Goal: Book appointment/travel/reservation

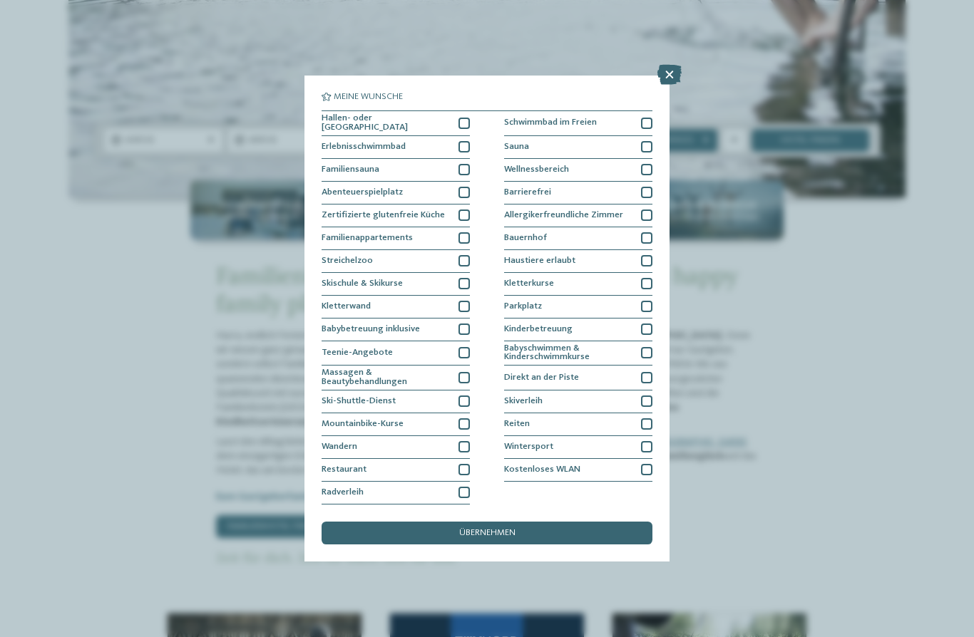
click at [459, 118] on div at bounding box center [464, 123] width 11 height 11
click at [674, 65] on icon at bounding box center [669, 75] width 24 height 20
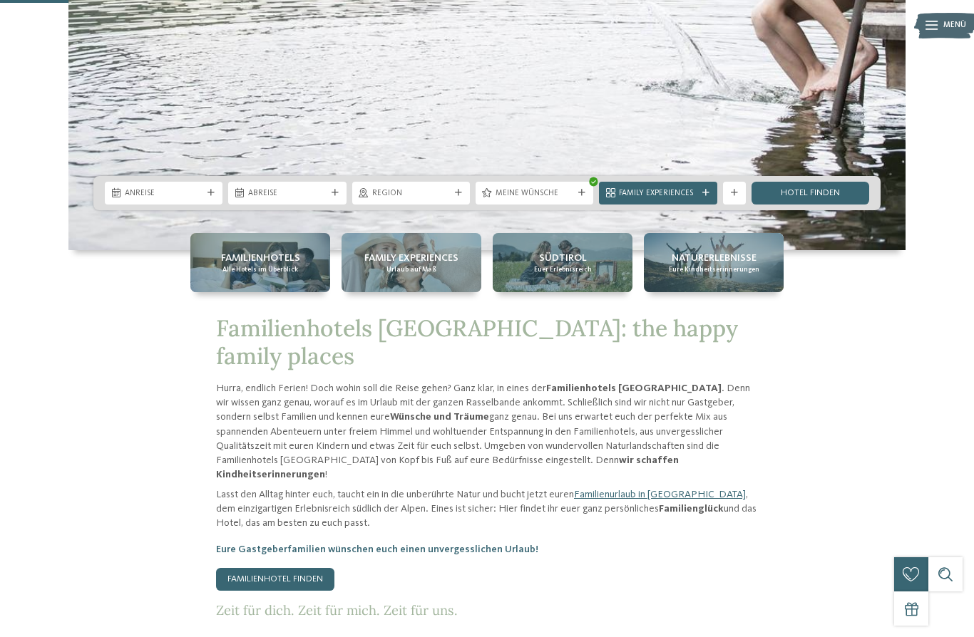
scroll to position [356, 0]
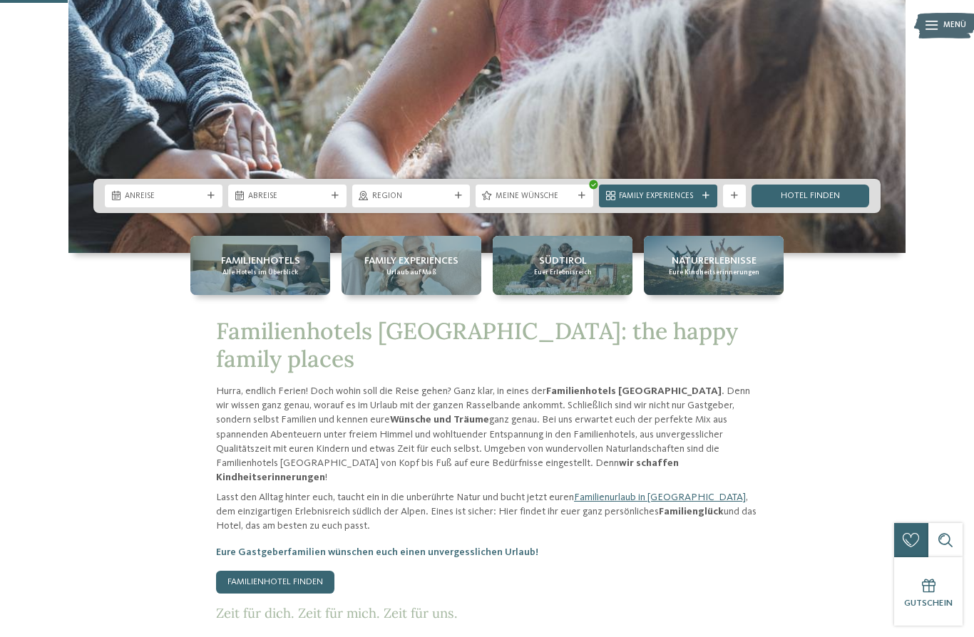
click at [839, 208] on link "Hotel finden" at bounding box center [811, 196] width 118 height 23
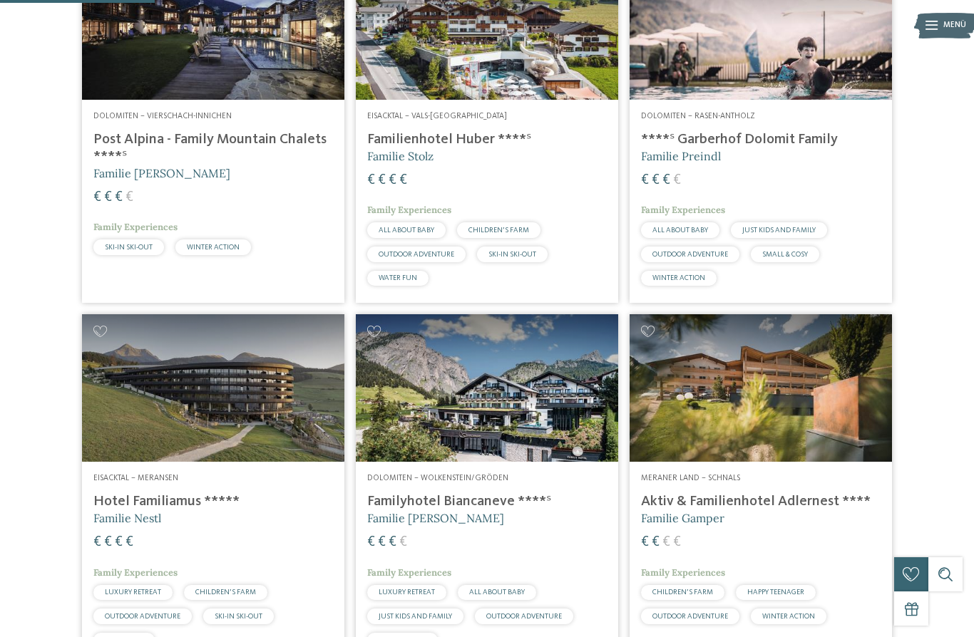
click at [771, 511] on h4 "Aktiv & Familienhotel Adlernest ****" at bounding box center [761, 501] width 240 height 17
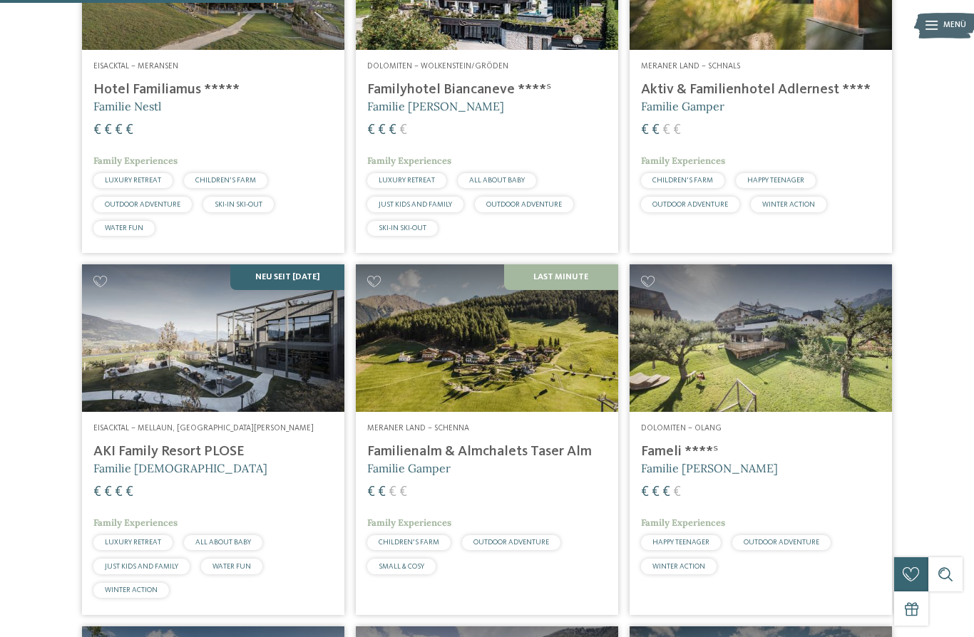
scroll to position [871, 0]
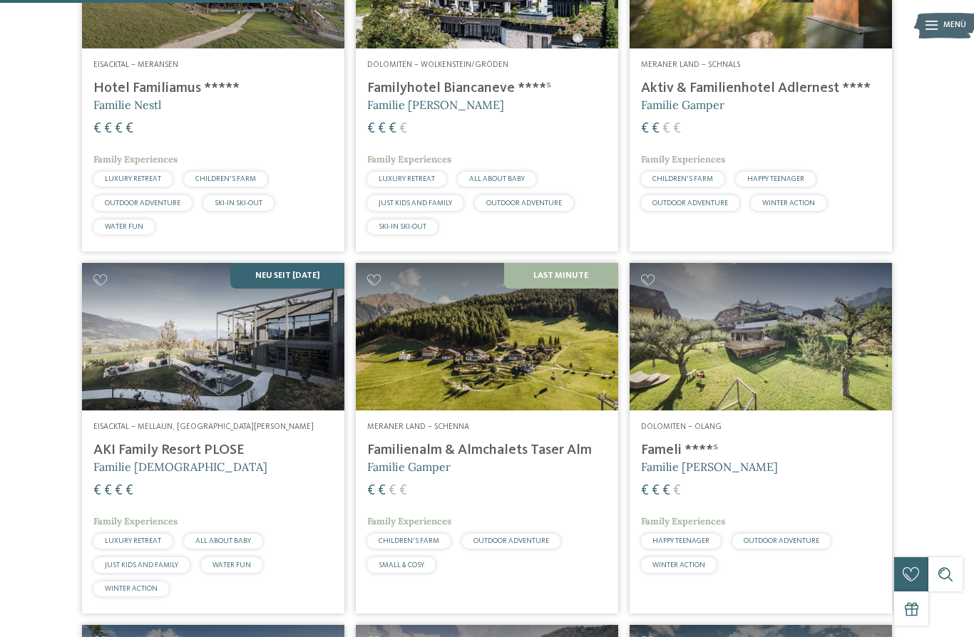
click at [508, 384] on img at bounding box center [487, 337] width 262 height 148
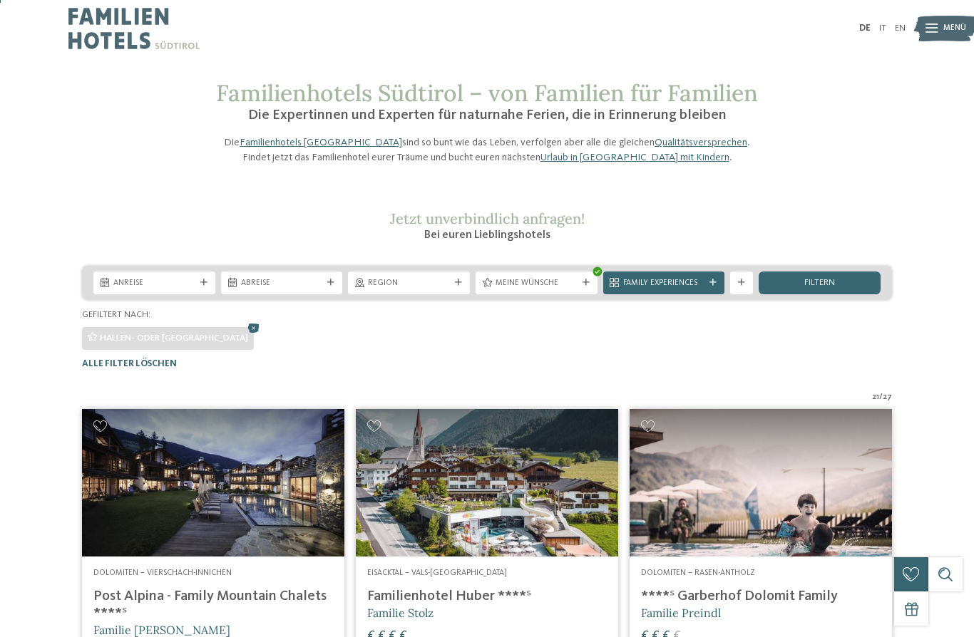
scroll to position [4, 0]
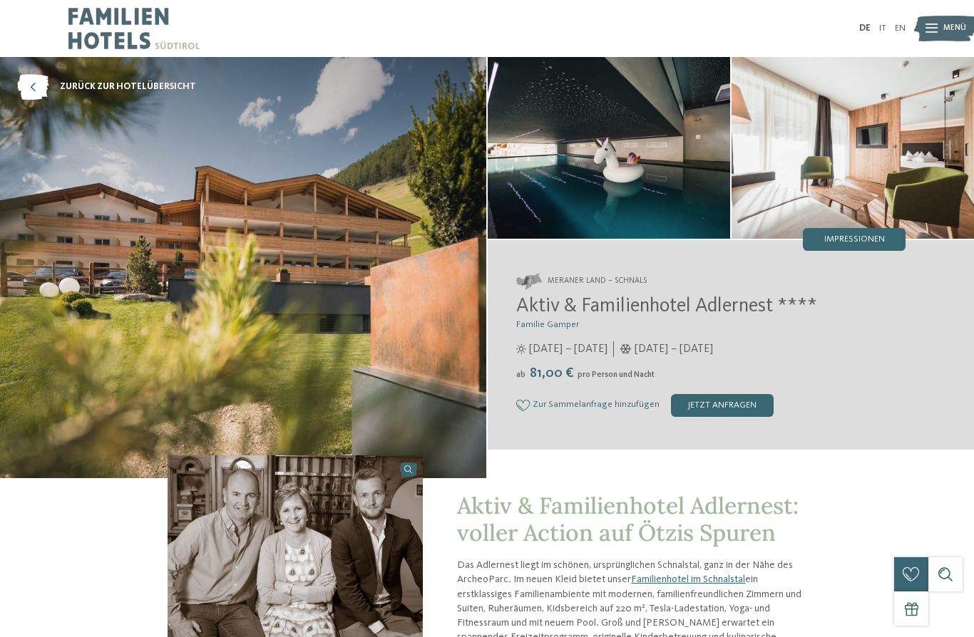
click at [925, 14] on img at bounding box center [945, 28] width 63 height 31
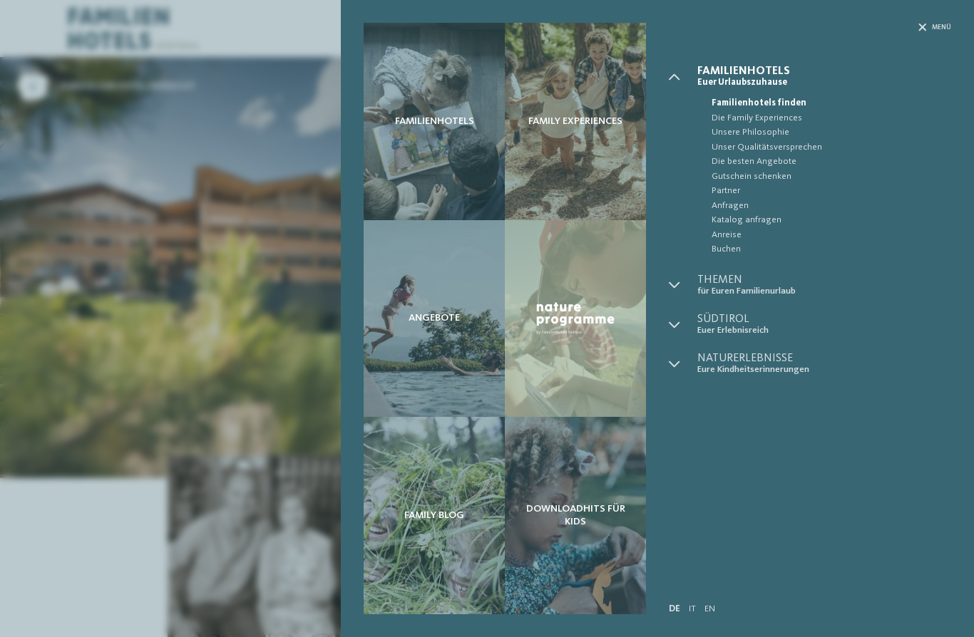
click at [923, 31] on icon at bounding box center [922, 28] width 8 height 8
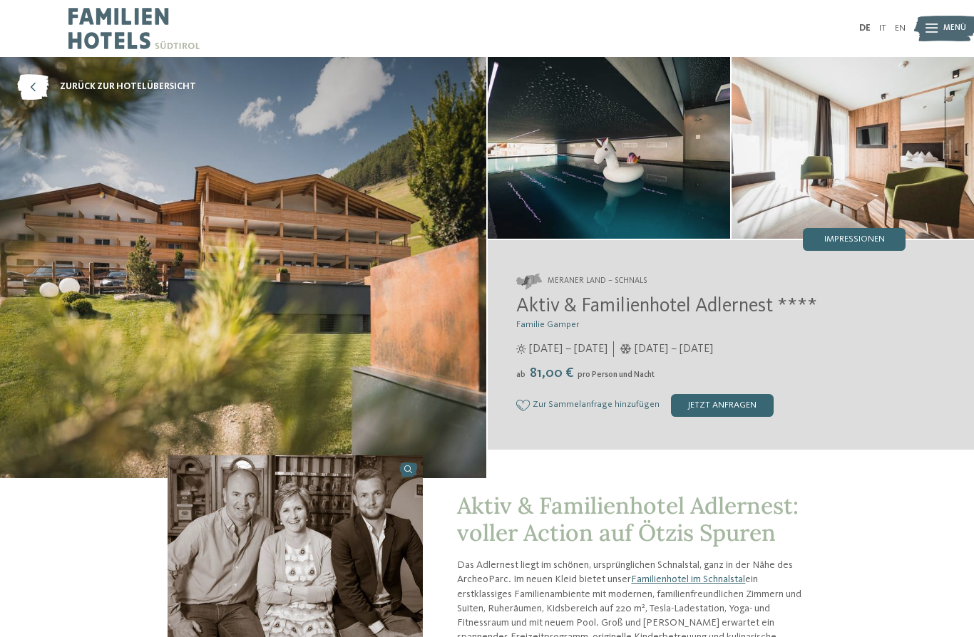
click at [930, 0] on div "Familienhotels Family Experiences Angebote" at bounding box center [487, 0] width 974 height 0
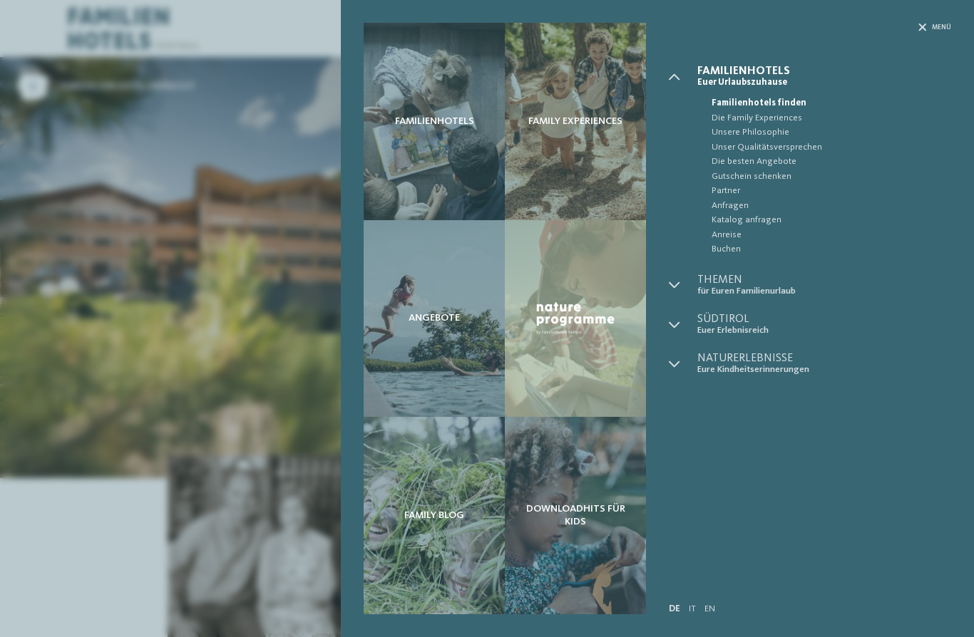
click at [918, 19] on div "Familienhotels Family Experiences" at bounding box center [657, 318] width 633 height 637
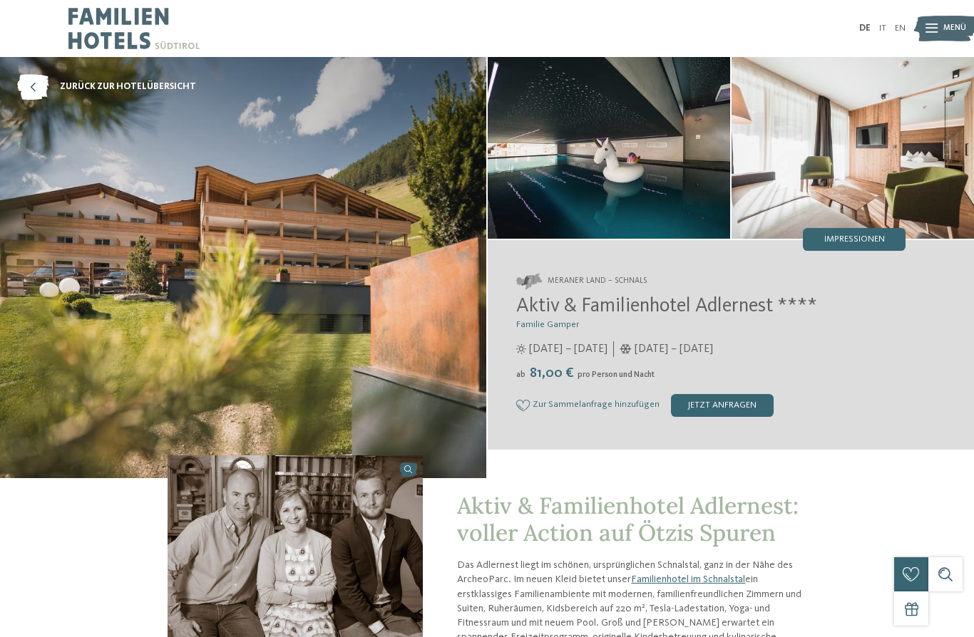
click at [424, 367] on img at bounding box center [243, 267] width 486 height 421
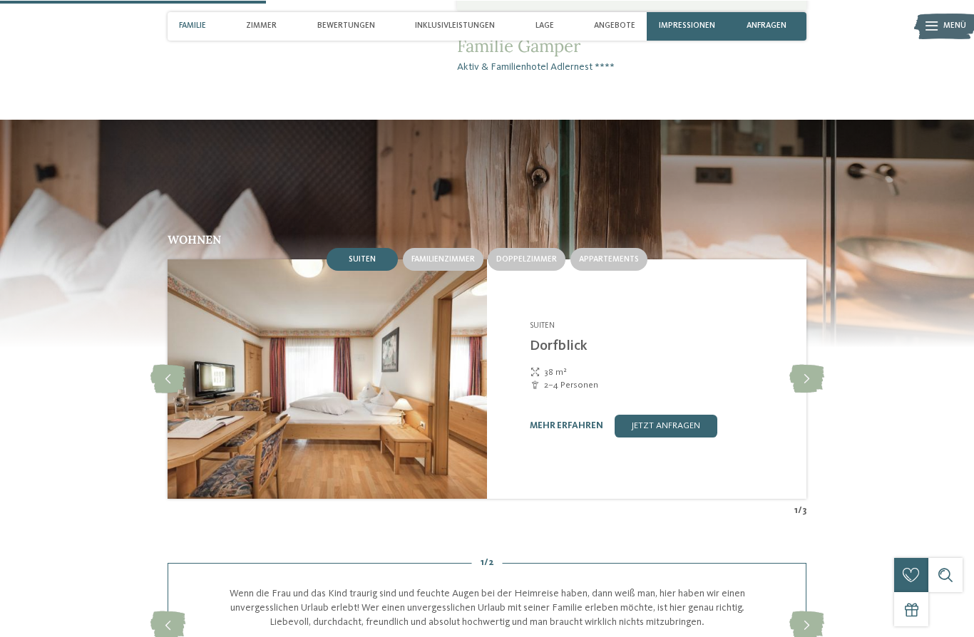
scroll to position [1055, 0]
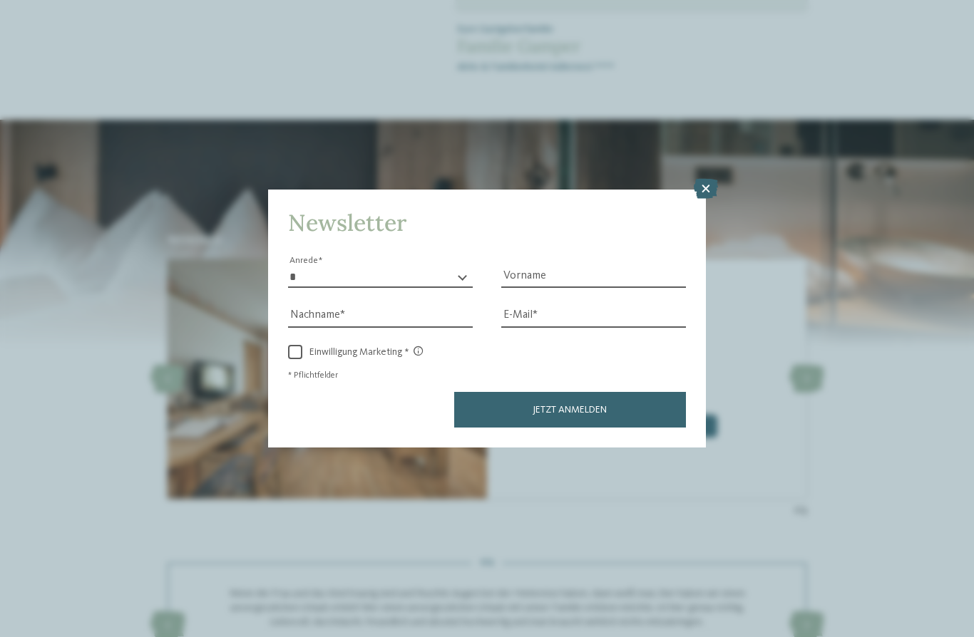
click at [710, 179] on icon at bounding box center [706, 189] width 24 height 20
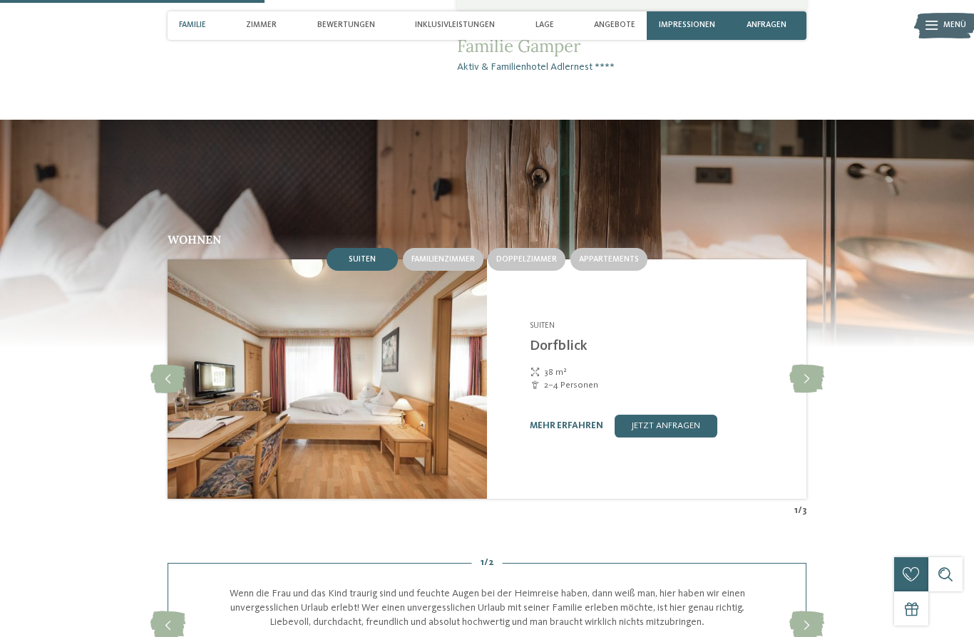
click at [445, 271] on div "Familienzimmer" at bounding box center [443, 259] width 81 height 23
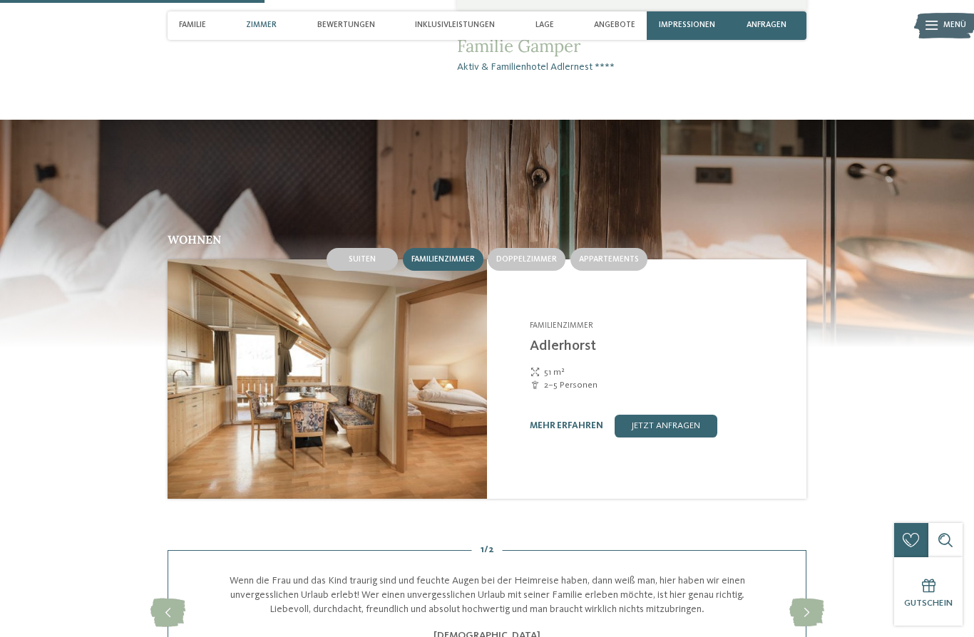
click at [523, 271] on div "Doppelzimmer" at bounding box center [527, 259] width 78 height 23
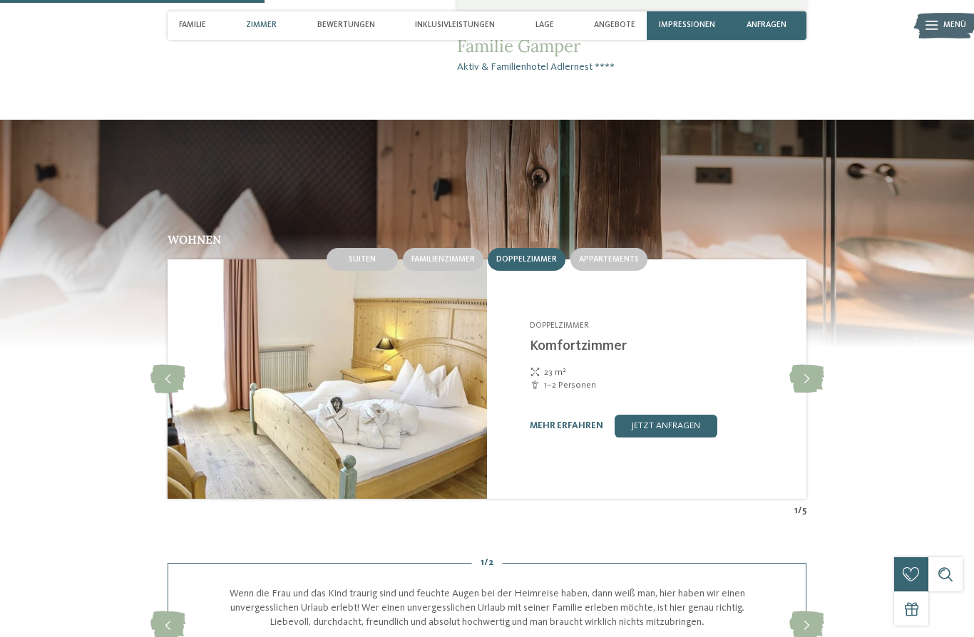
click at [615, 264] on span "Appartements" at bounding box center [609, 259] width 60 height 9
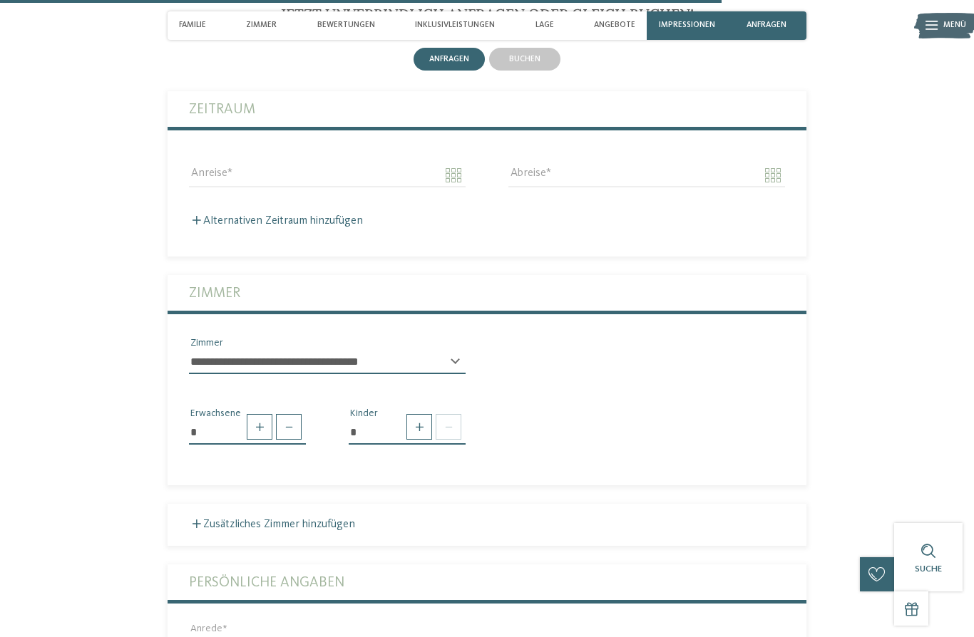
scroll to position [2893, 0]
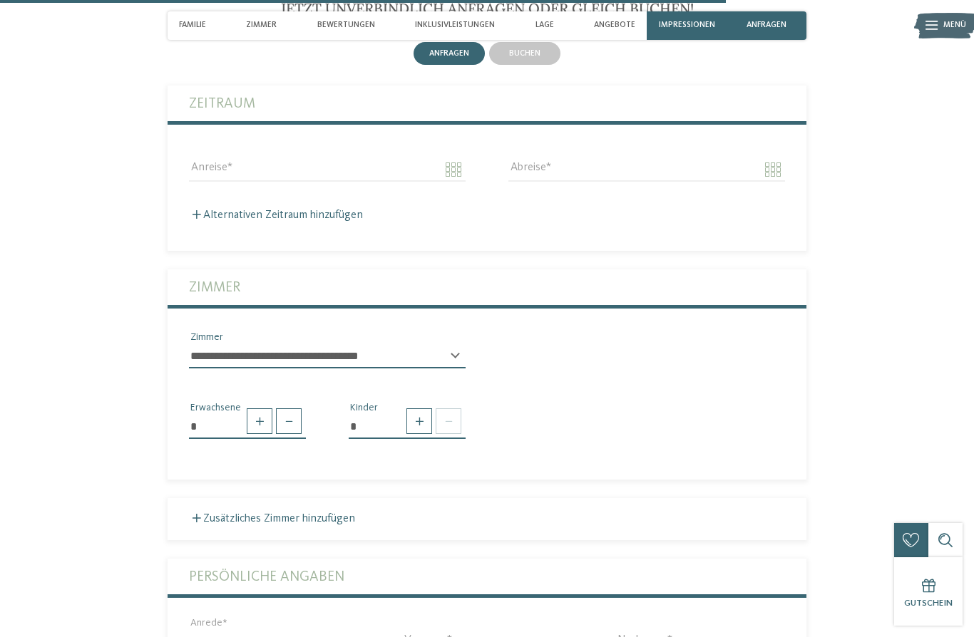
click at [416, 434] on span at bounding box center [419, 422] width 26 height 26
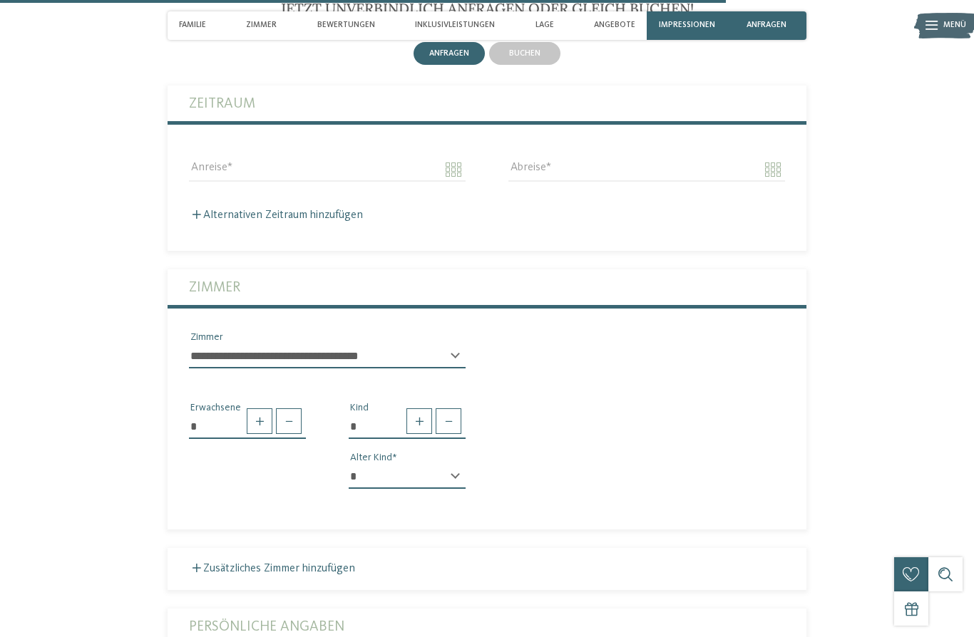
click at [419, 434] on span at bounding box center [419, 422] width 26 height 26
type input "*"
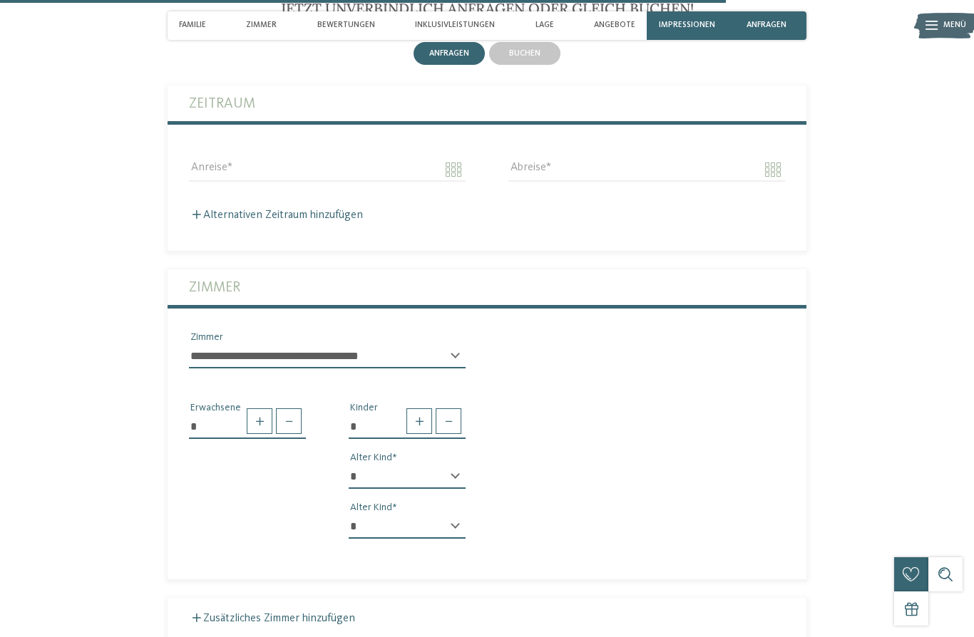
click at [453, 489] on select "* * * * * * * * * * * ** ** ** ** ** ** ** **" at bounding box center [407, 477] width 117 height 24
select select "**"
click at [465, 539] on select "* * * * * * * * * * * ** ** ** ** ** ** ** **" at bounding box center [407, 527] width 117 height 24
select select "**"
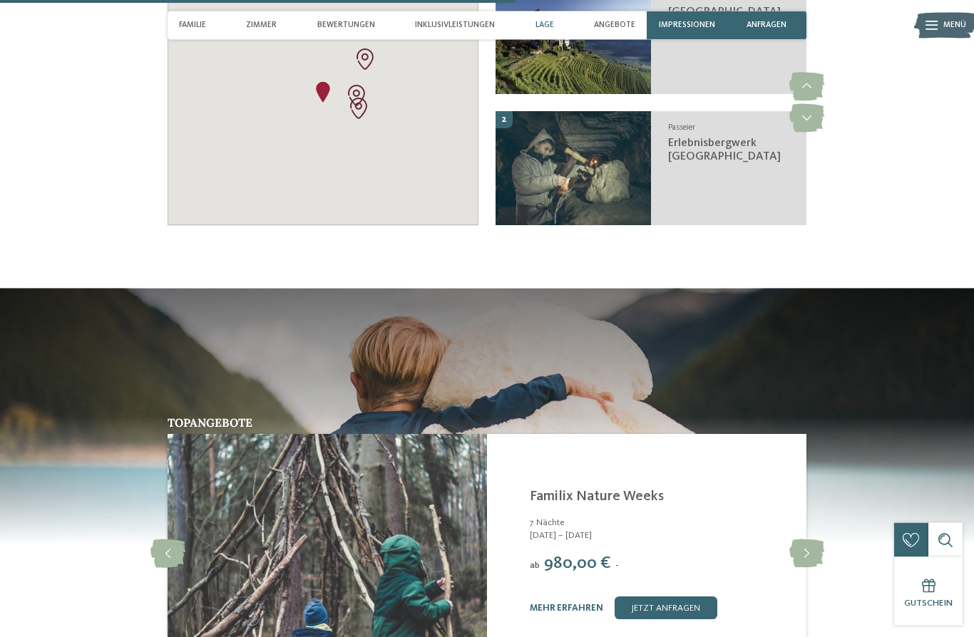
scroll to position [2155, 0]
click at [688, 31] on div "Impressionen" at bounding box center [687, 25] width 80 height 29
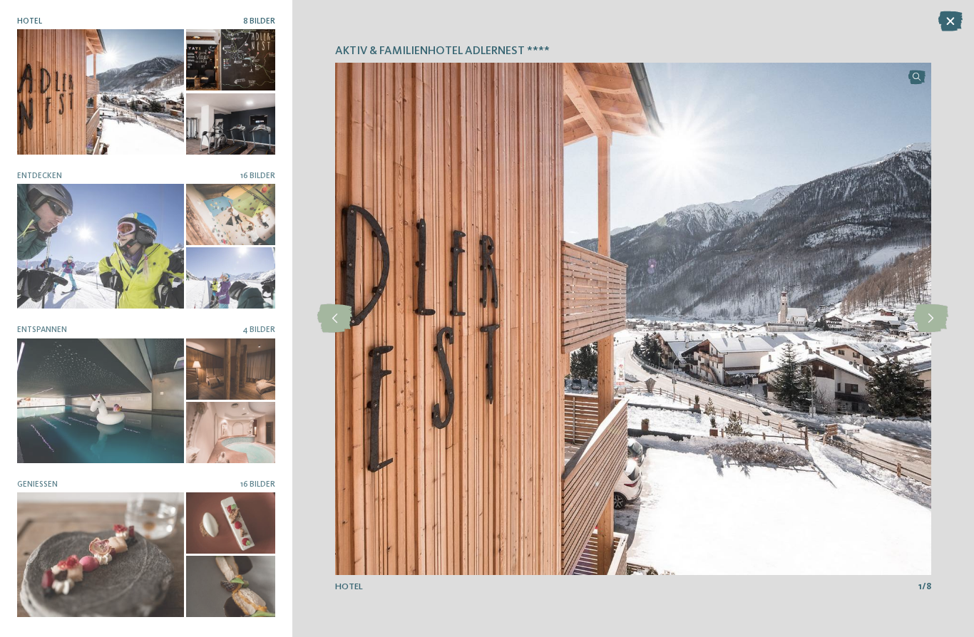
click at [928, 320] on icon at bounding box center [930, 318] width 35 height 29
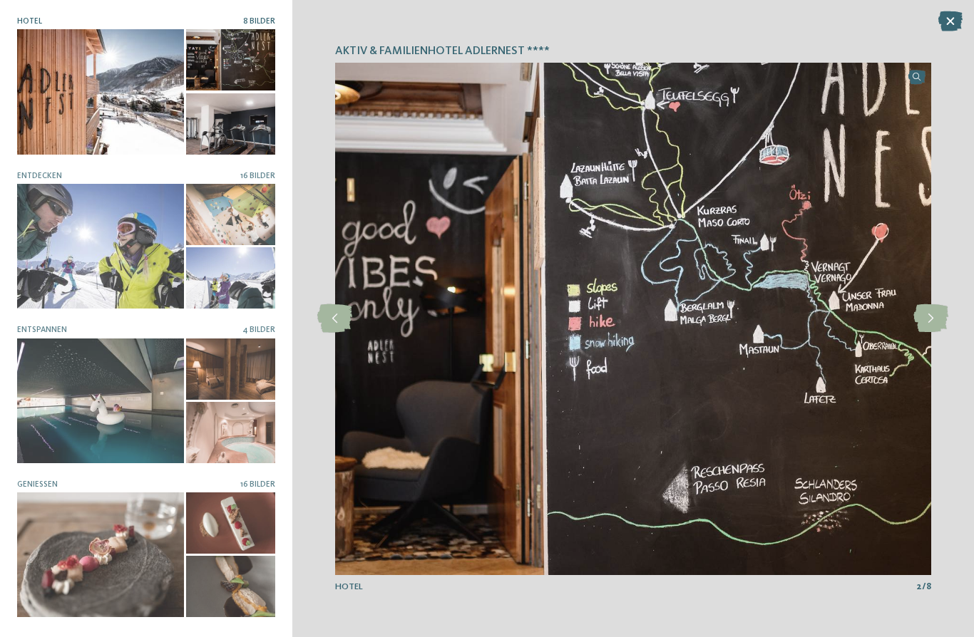
click at [931, 318] on icon at bounding box center [930, 318] width 35 height 29
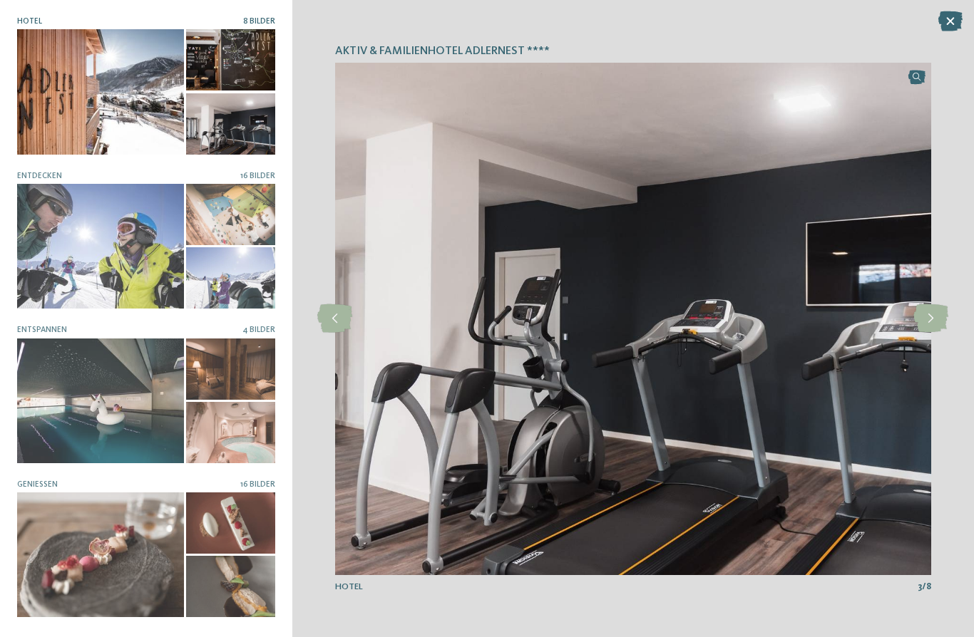
click at [924, 322] on icon at bounding box center [930, 318] width 35 height 29
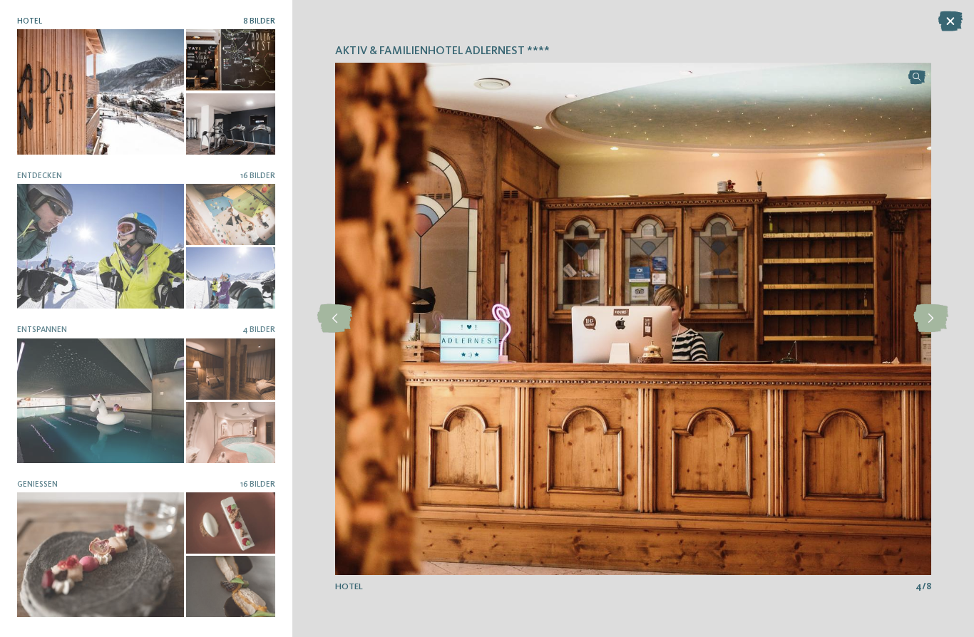
click at [929, 324] on icon at bounding box center [930, 318] width 35 height 29
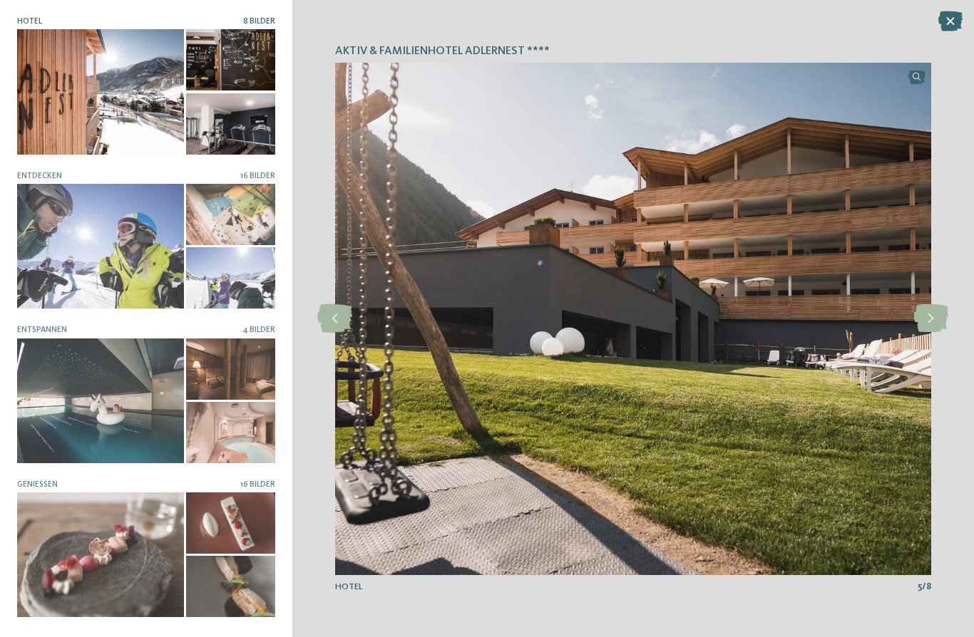
click at [932, 324] on icon at bounding box center [930, 318] width 35 height 29
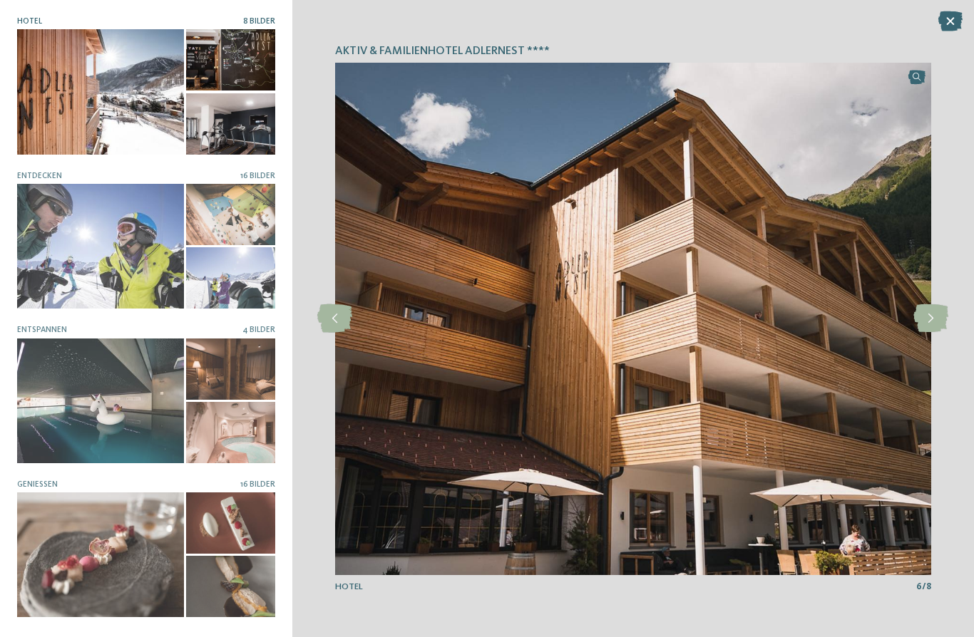
click at [929, 334] on div at bounding box center [931, 318] width 31 height 31
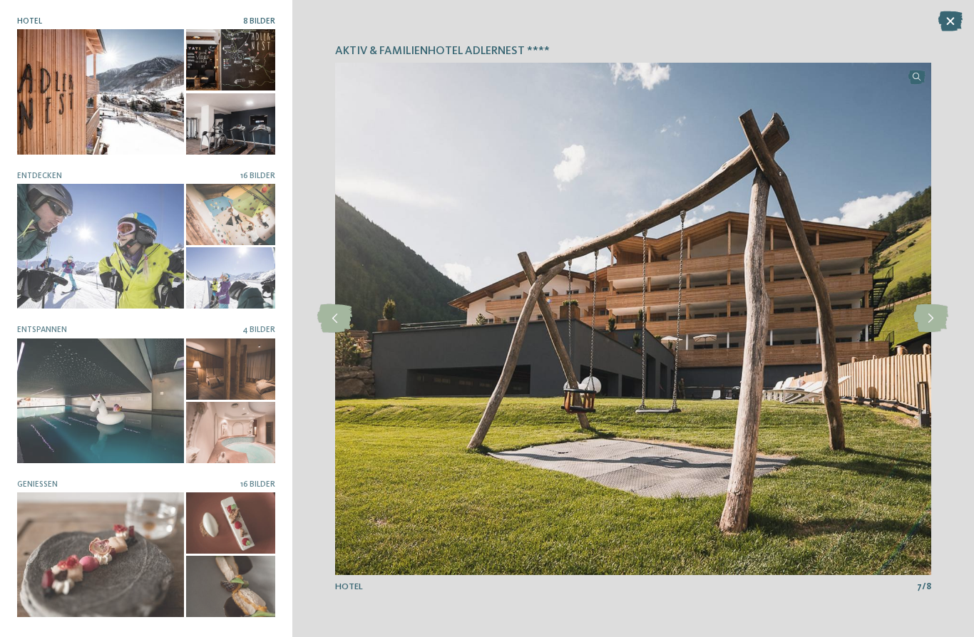
click at [934, 313] on icon at bounding box center [930, 318] width 35 height 29
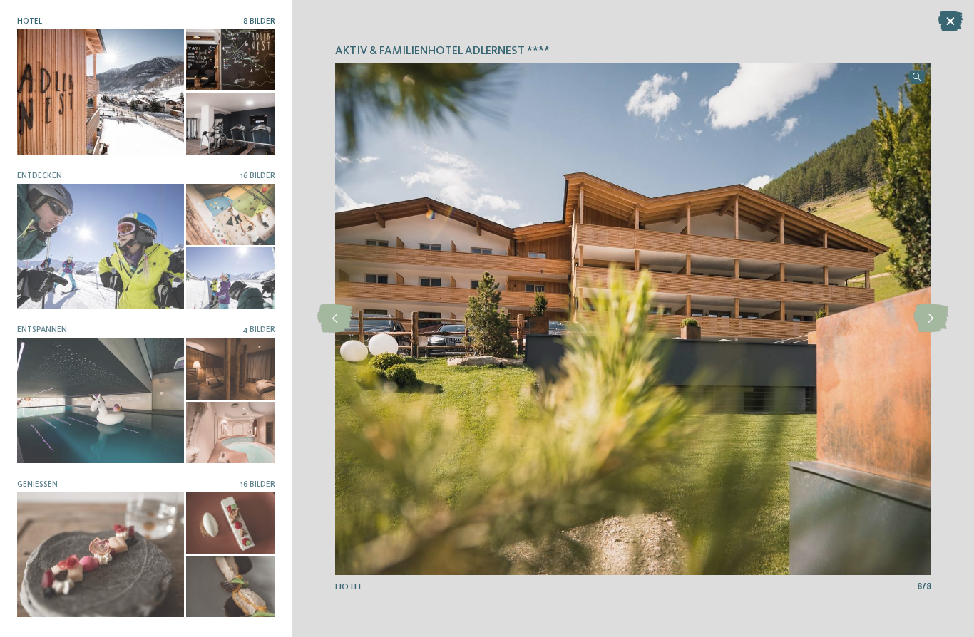
click at [929, 322] on icon at bounding box center [930, 318] width 35 height 29
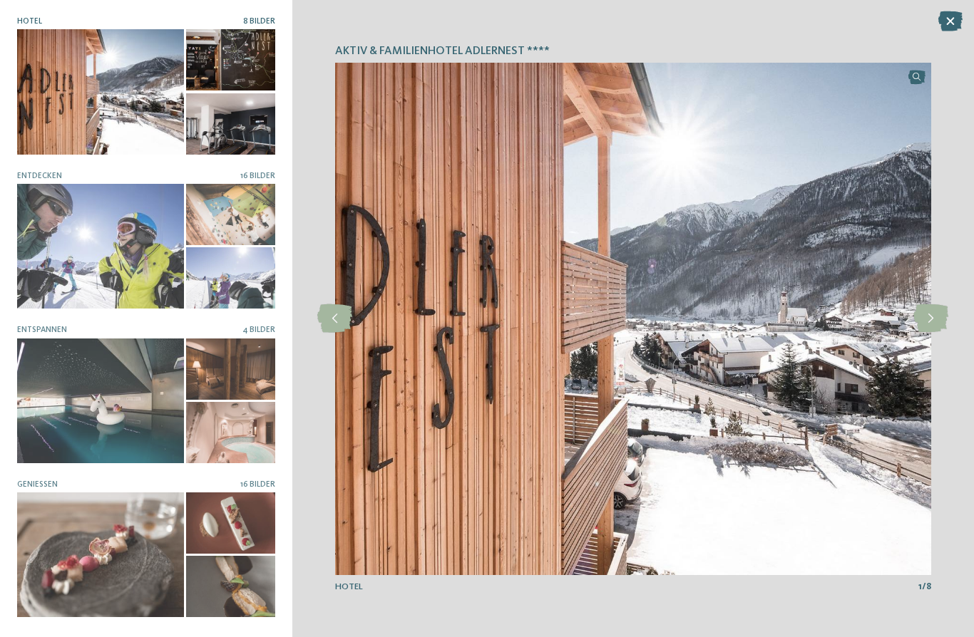
click at [929, 330] on icon at bounding box center [930, 318] width 35 height 29
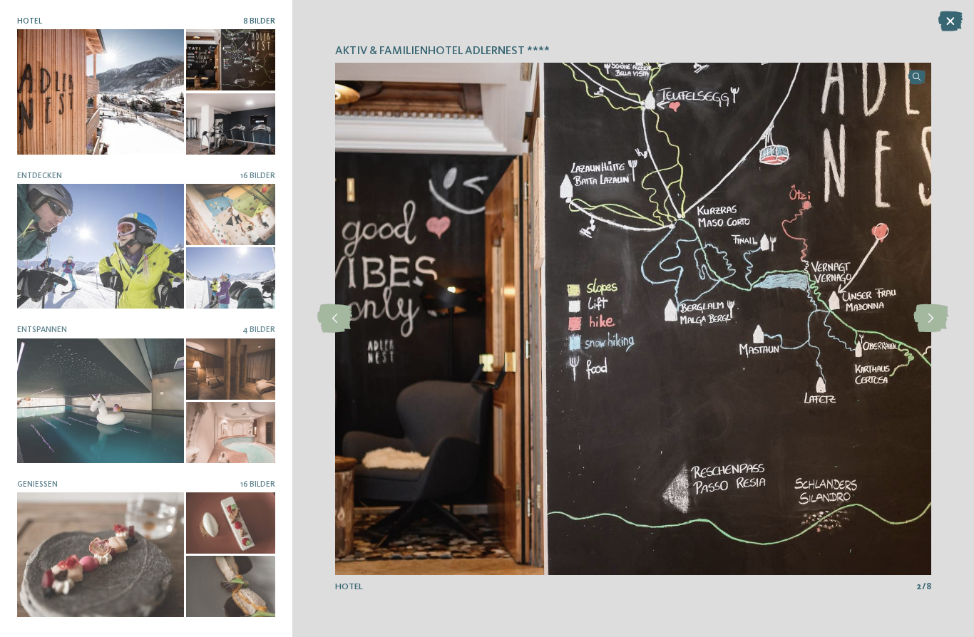
click at [923, 322] on icon at bounding box center [930, 318] width 35 height 29
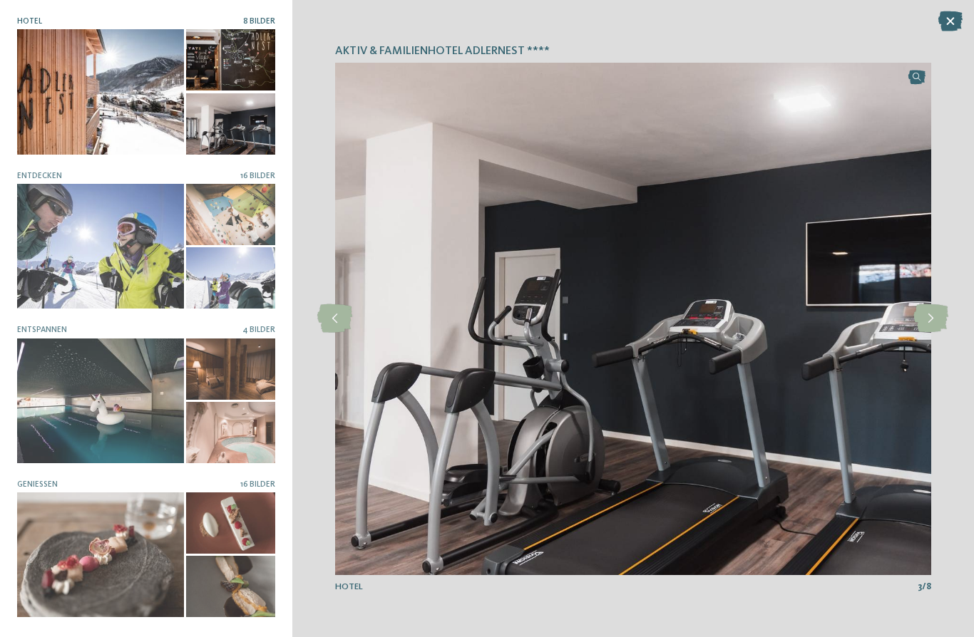
click at [928, 328] on icon at bounding box center [930, 318] width 35 height 29
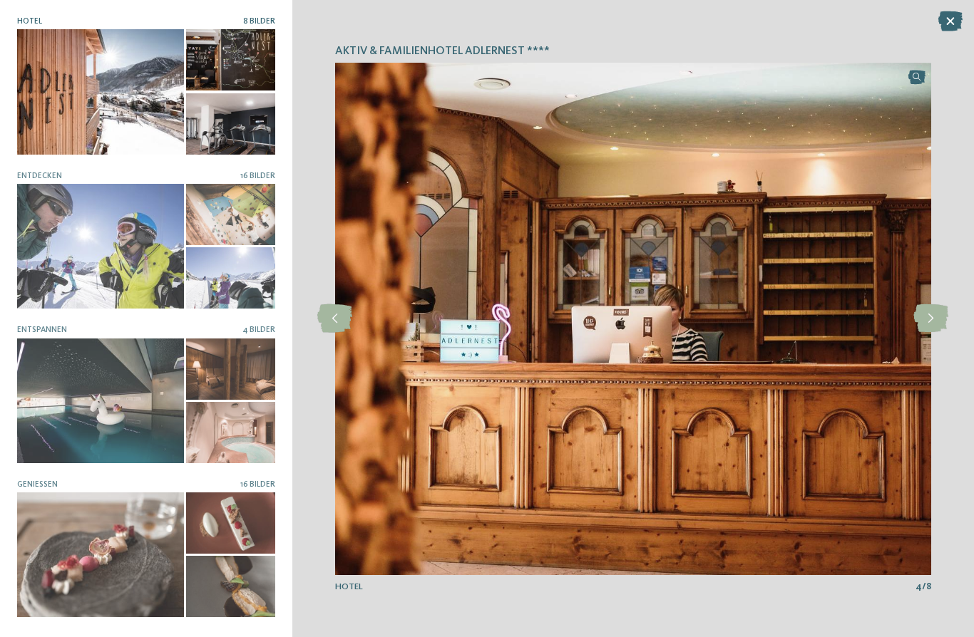
click at [933, 320] on icon at bounding box center [930, 318] width 35 height 29
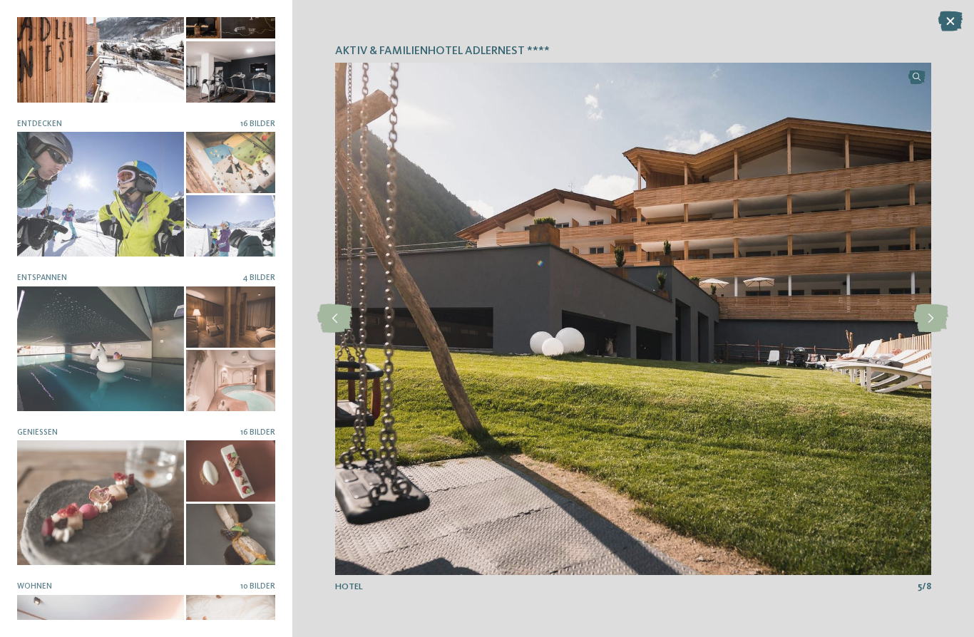
scroll to position [53, 0]
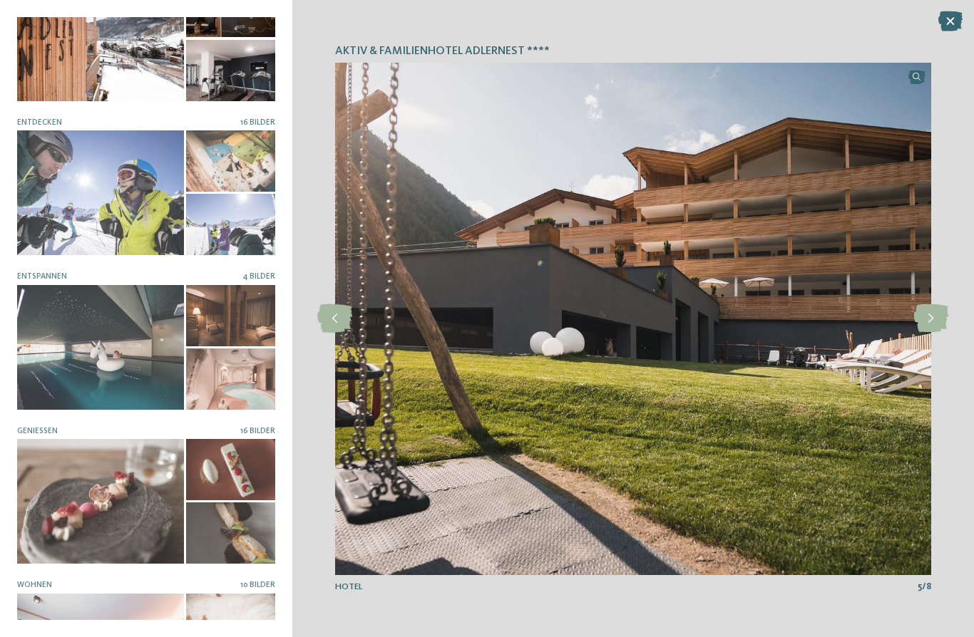
click at [128, 350] on div at bounding box center [100, 347] width 167 height 125
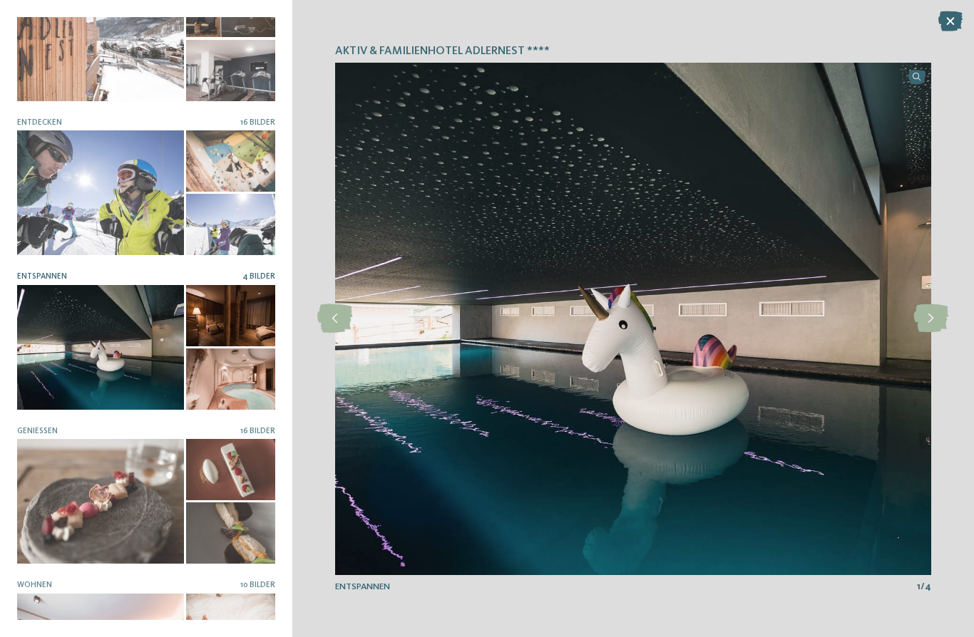
click at [934, 320] on icon at bounding box center [930, 318] width 35 height 29
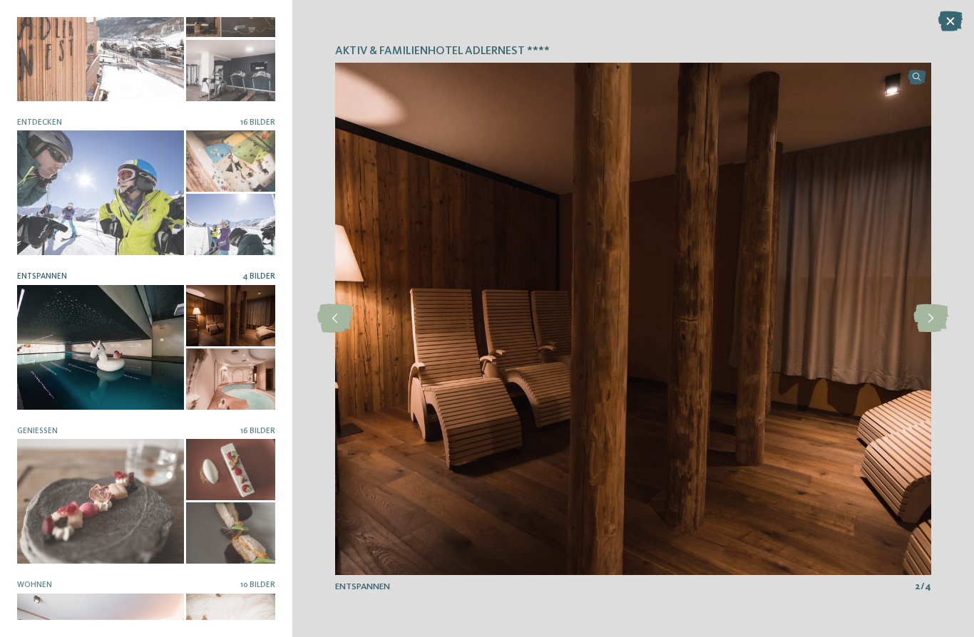
click at [934, 322] on icon at bounding box center [930, 318] width 35 height 29
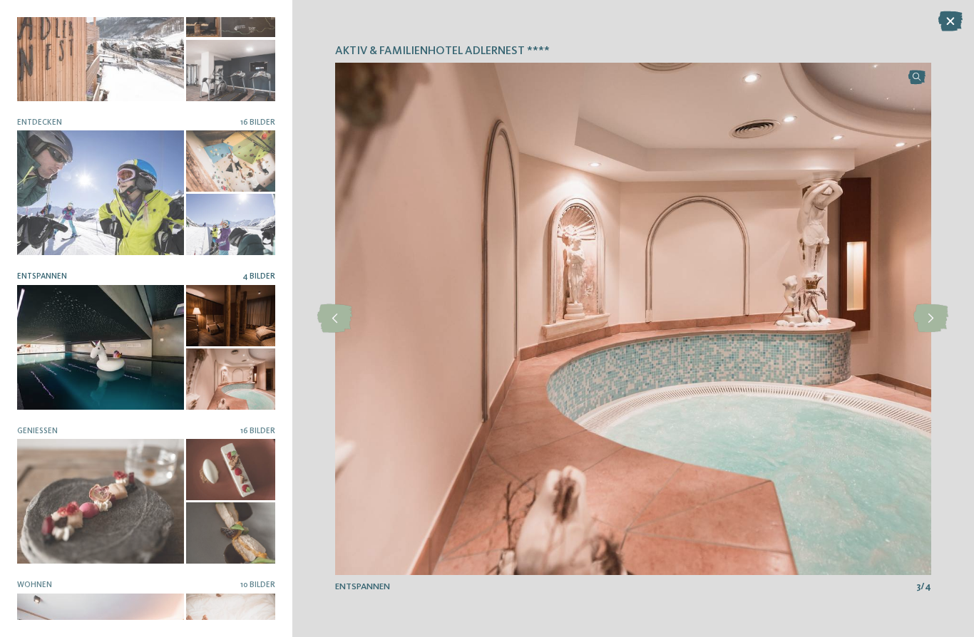
click at [936, 320] on icon at bounding box center [930, 318] width 35 height 29
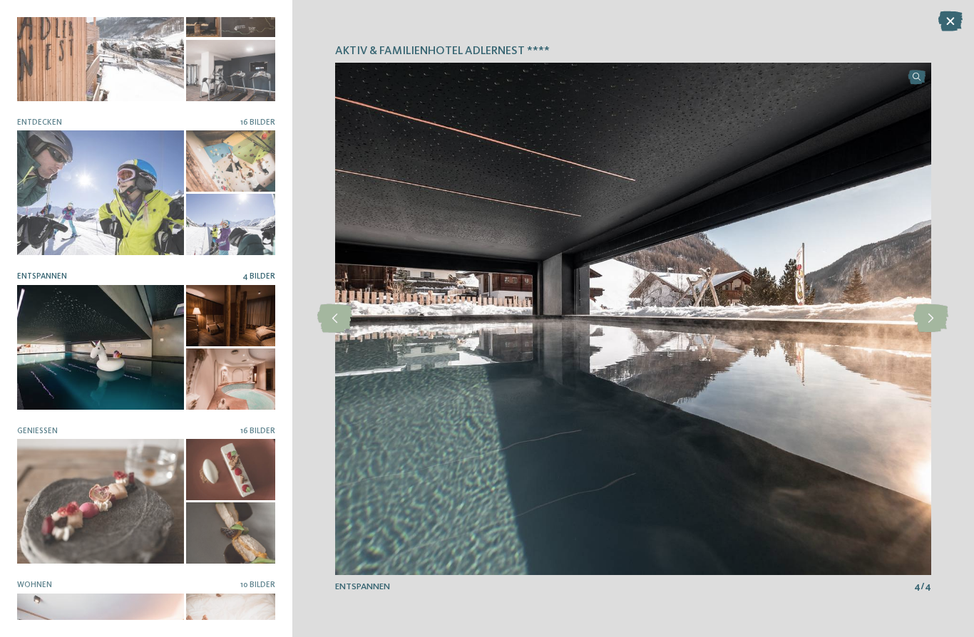
click at [930, 326] on icon at bounding box center [930, 318] width 35 height 29
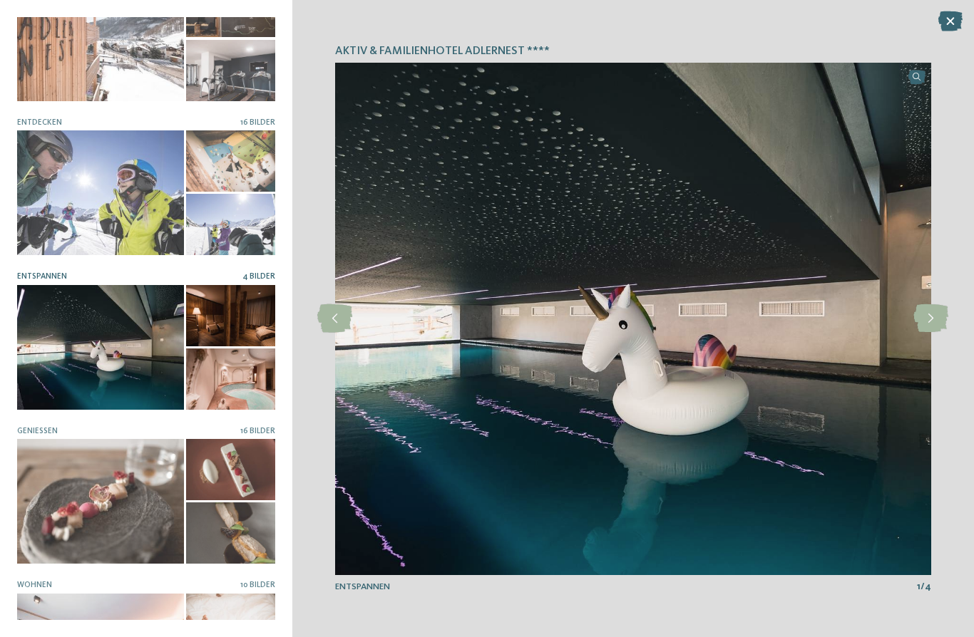
click at [927, 324] on icon at bounding box center [930, 318] width 35 height 29
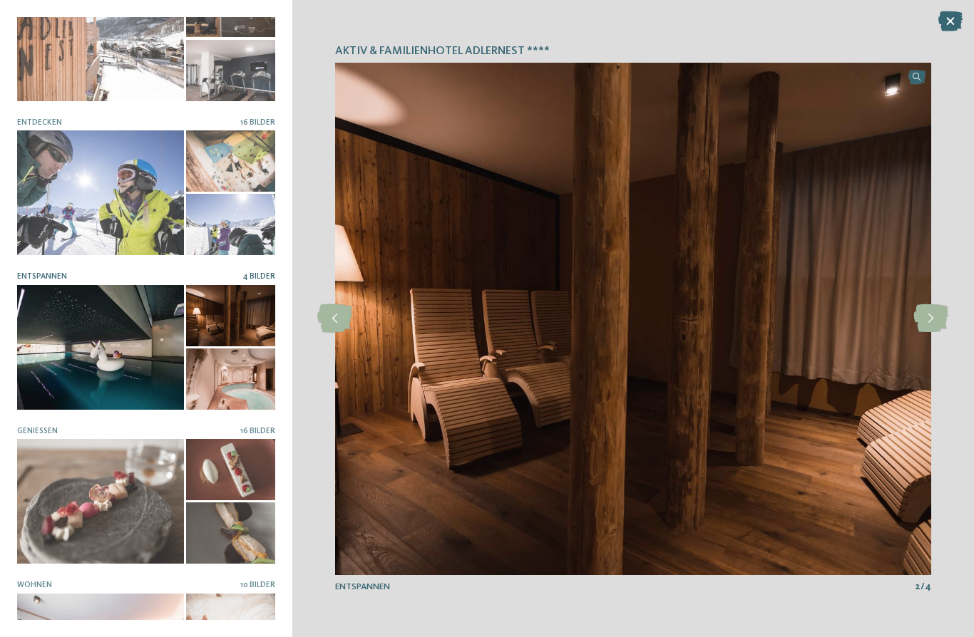
click at [931, 322] on icon at bounding box center [930, 318] width 35 height 29
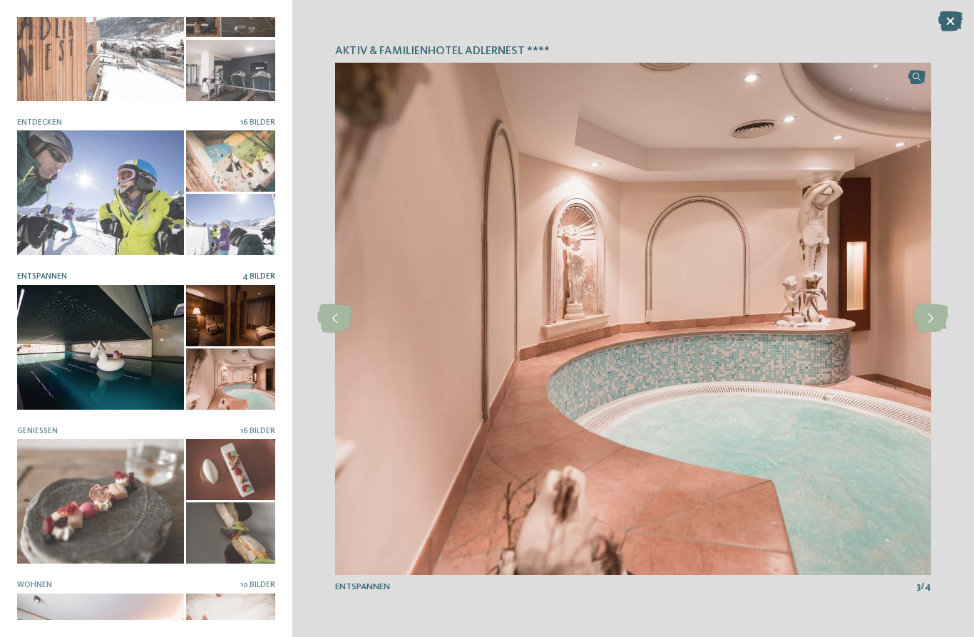
click at [936, 318] on icon at bounding box center [930, 318] width 35 height 29
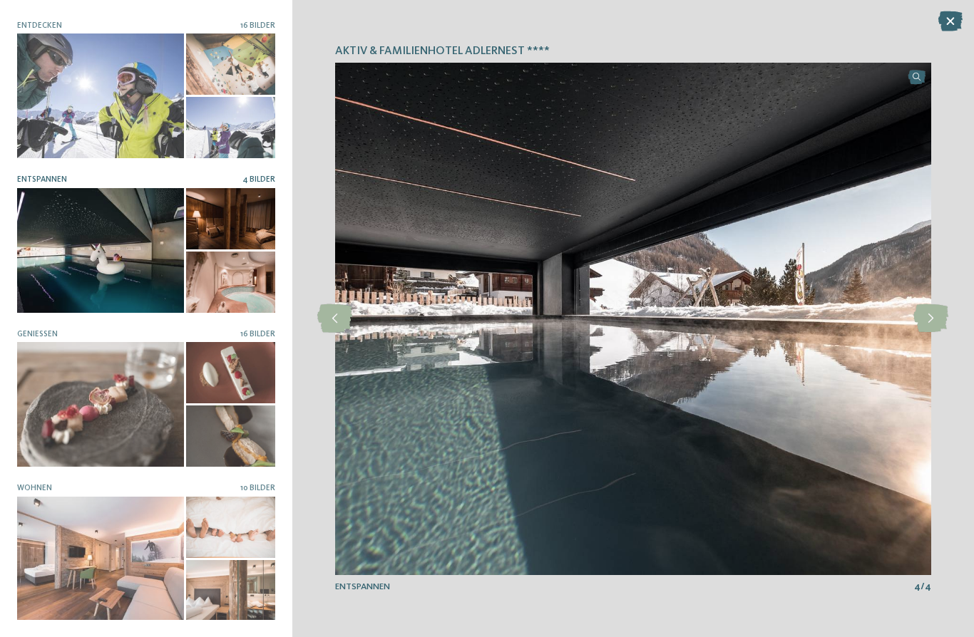
scroll to position [150, 0]
click at [946, 19] on icon at bounding box center [950, 21] width 24 height 20
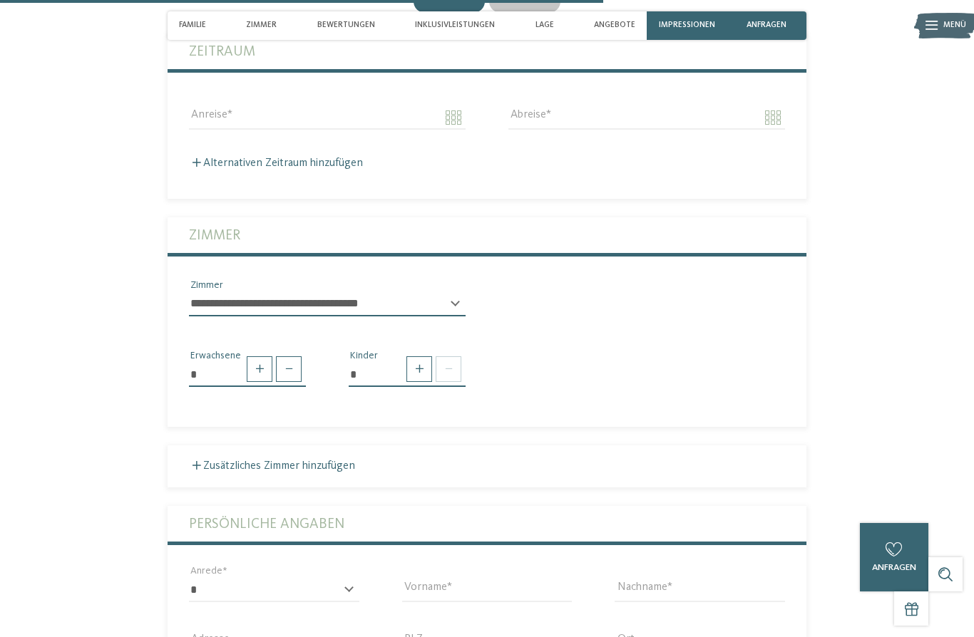
scroll to position [2812, 0]
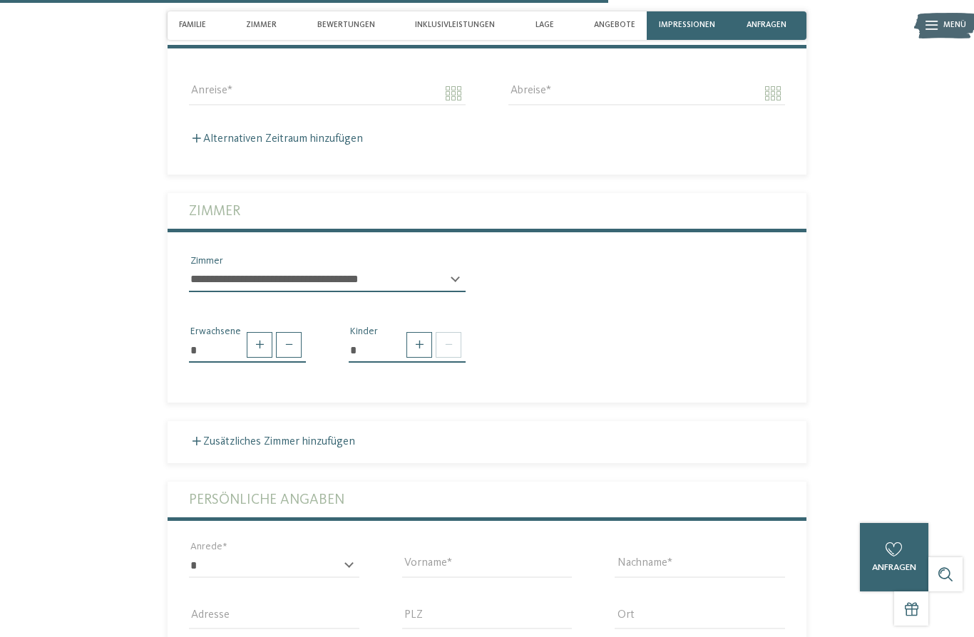
click at [413, 335] on span at bounding box center [419, 345] width 26 height 26
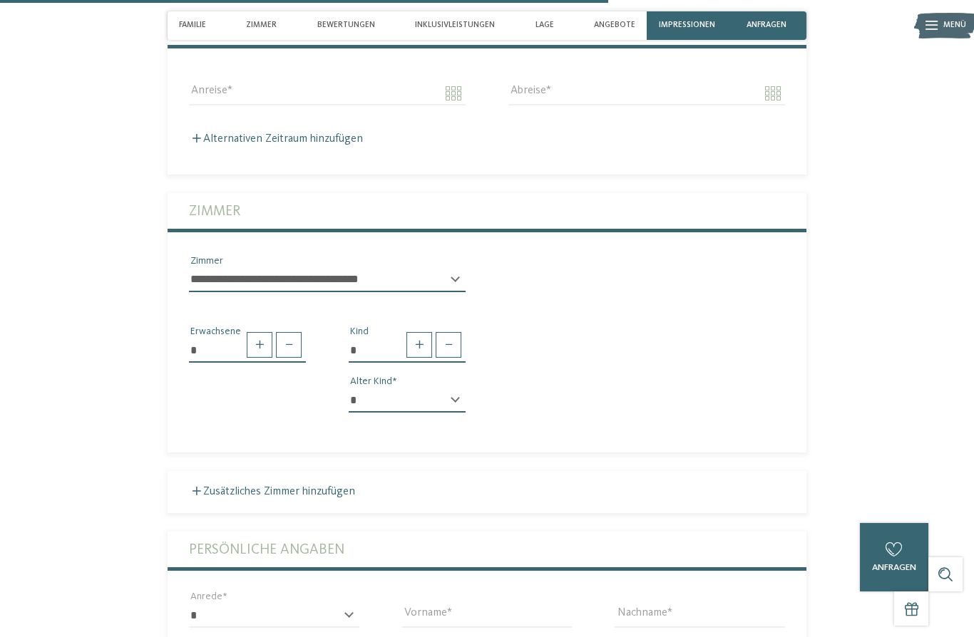
click at [415, 339] on span at bounding box center [419, 345] width 26 height 26
type input "*"
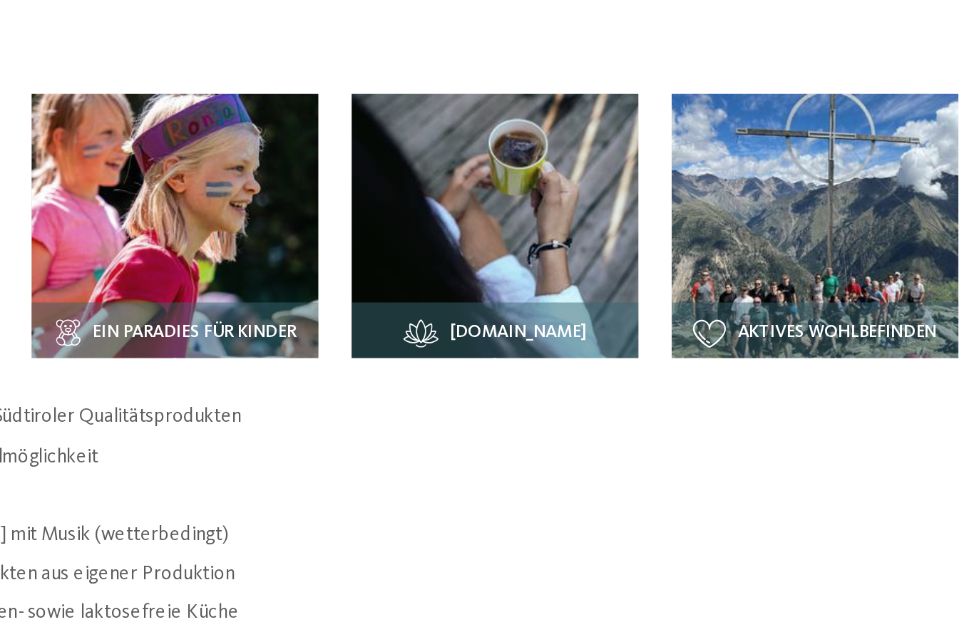
scroll to position [1468, 0]
click at [332, 327] on img at bounding box center [405, 400] width 147 height 147
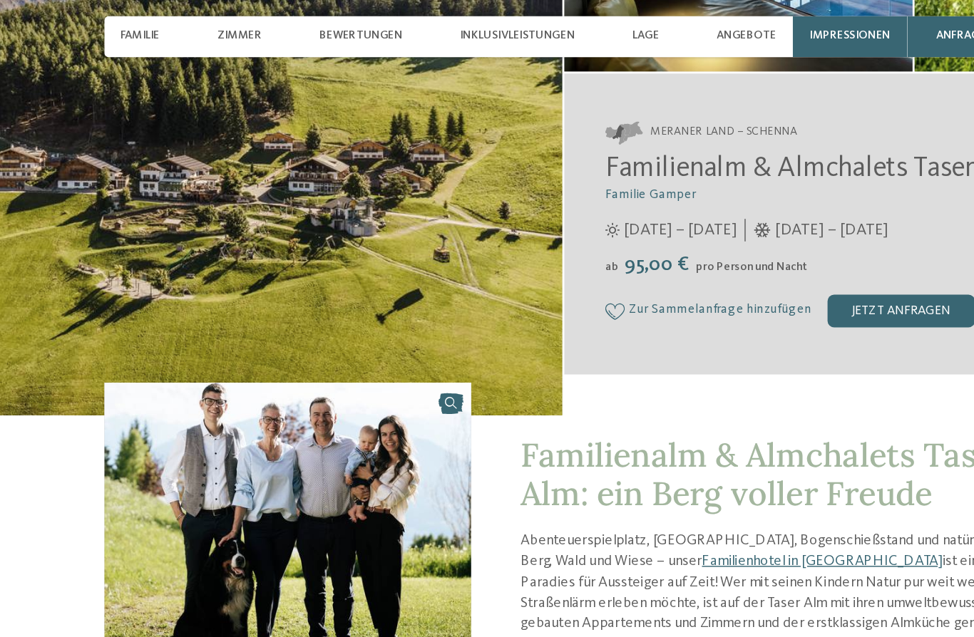
scroll to position [0, 0]
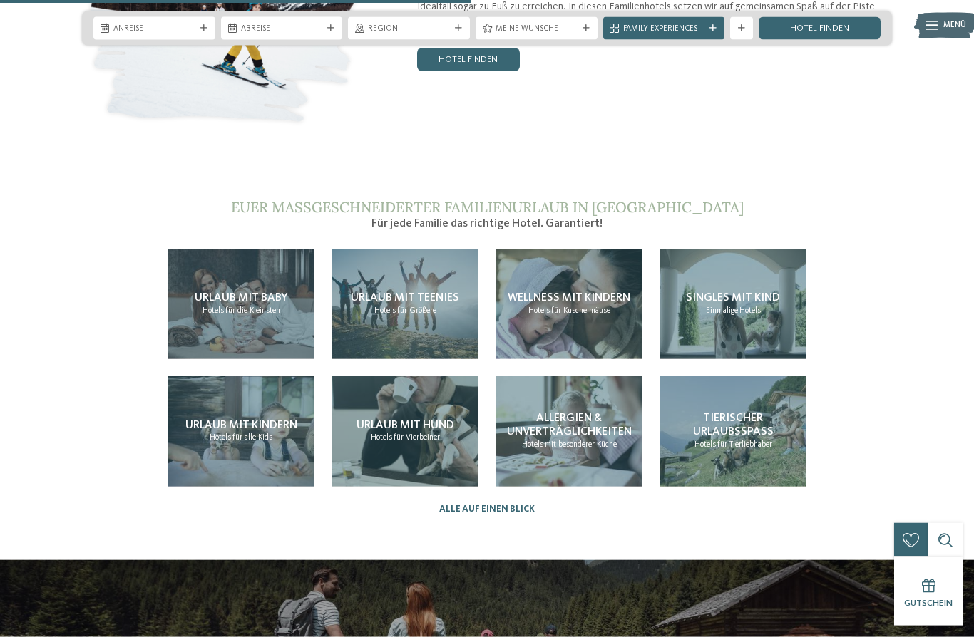
scroll to position [2486, 0]
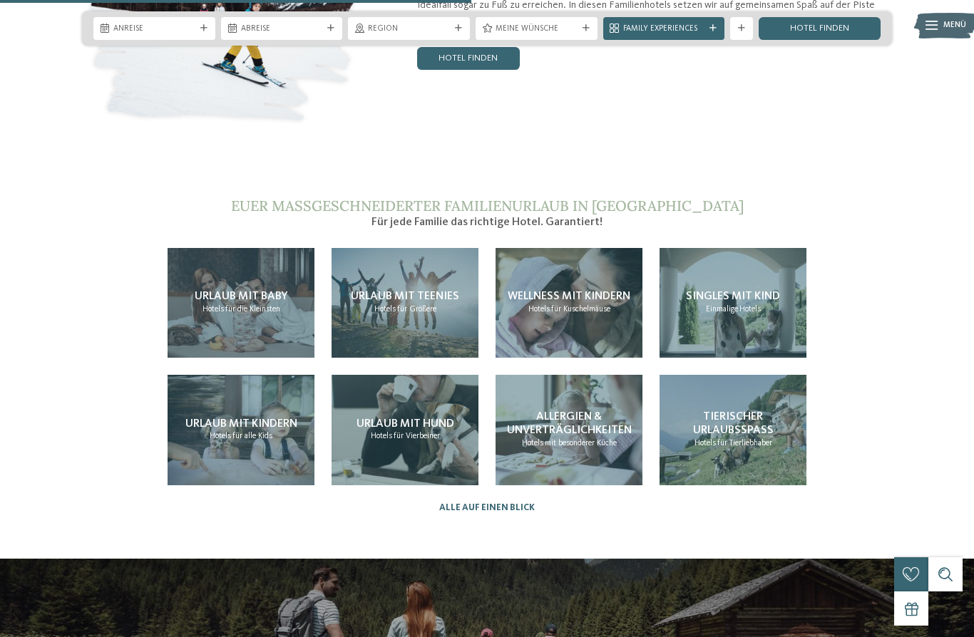
click at [399, 291] on span "Urlaub mit Teenies" at bounding box center [405, 296] width 108 height 11
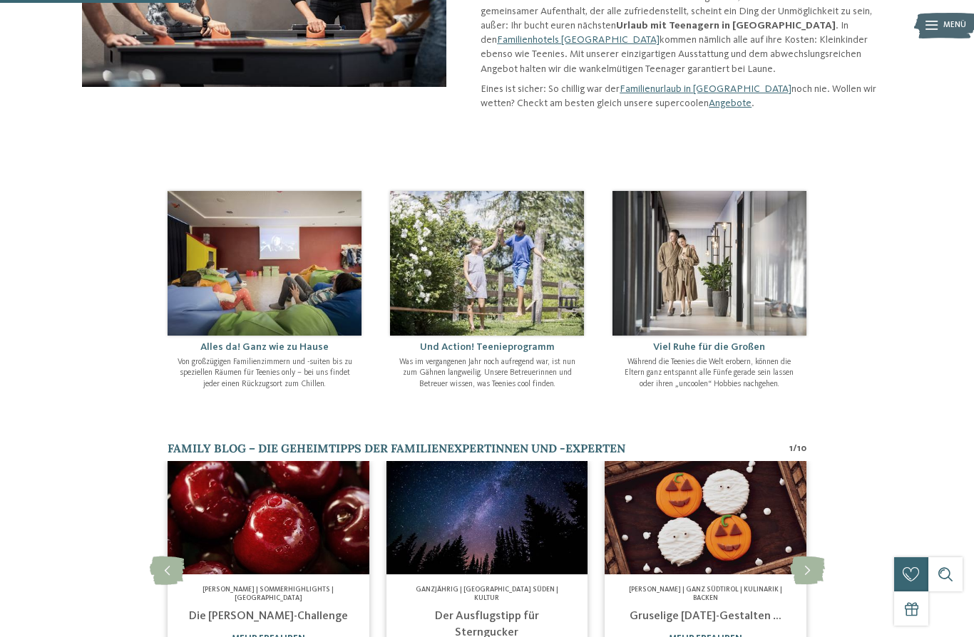
scroll to position [312, 0]
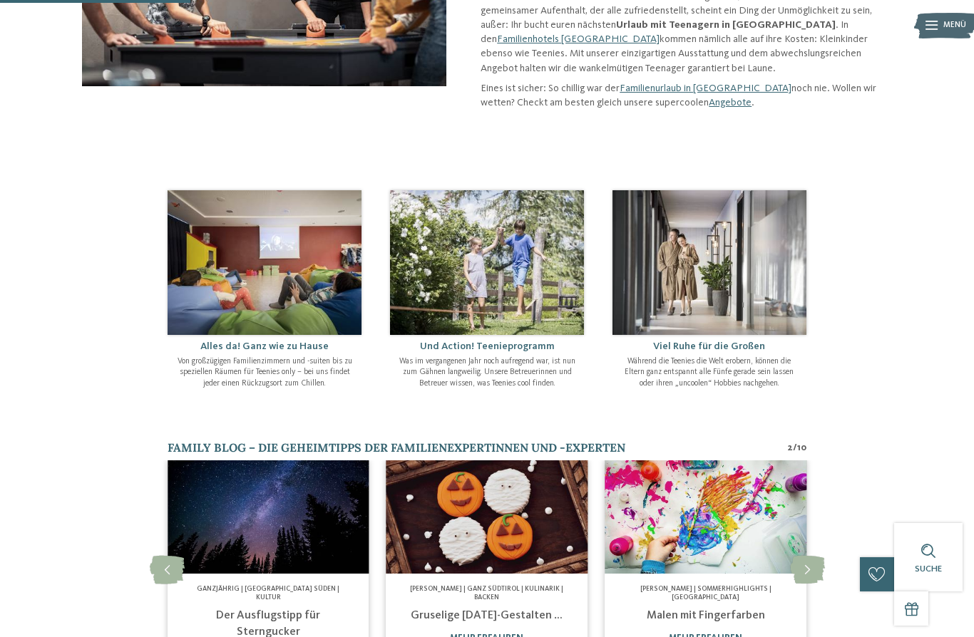
click at [495, 270] on img at bounding box center [487, 262] width 194 height 145
click at [518, 297] on img at bounding box center [487, 262] width 194 height 145
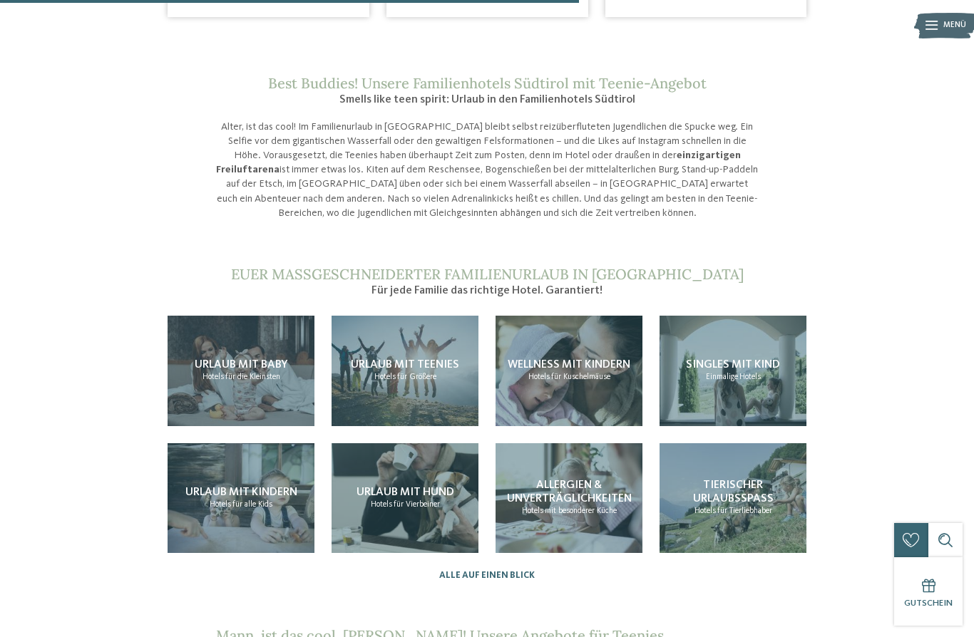
scroll to position [962, 0]
click at [411, 359] on span "Urlaub mit Teenies" at bounding box center [405, 364] width 108 height 11
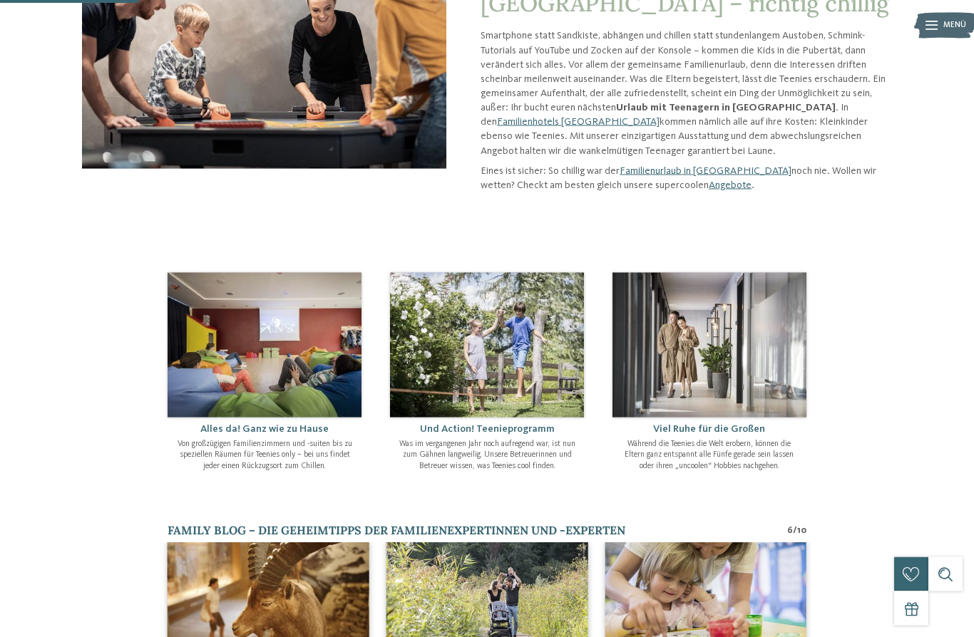
scroll to position [230, 0]
click at [499, 352] on img at bounding box center [487, 344] width 194 height 145
click at [528, 365] on img at bounding box center [487, 344] width 194 height 145
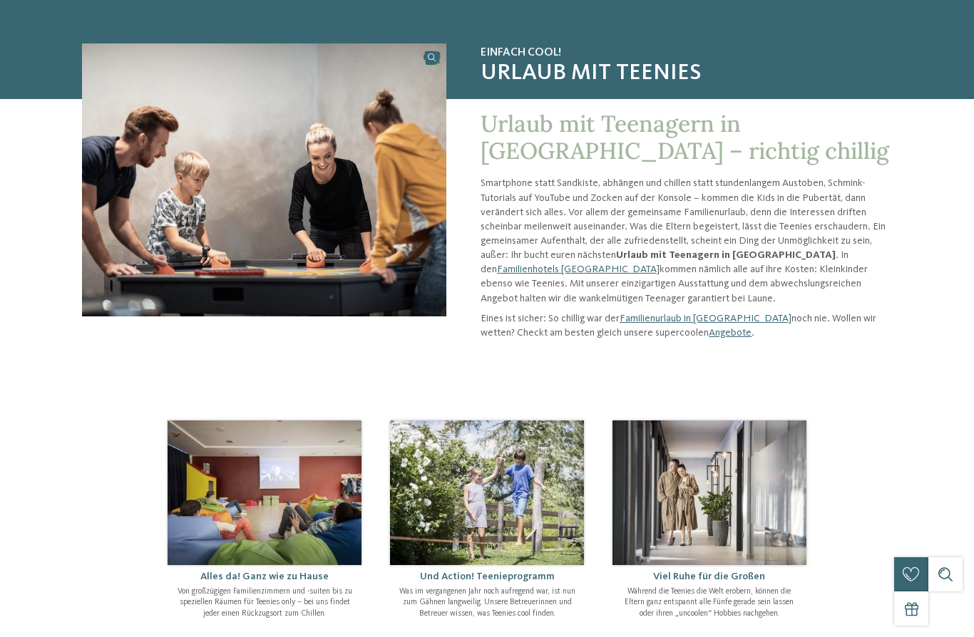
scroll to position [41, 0]
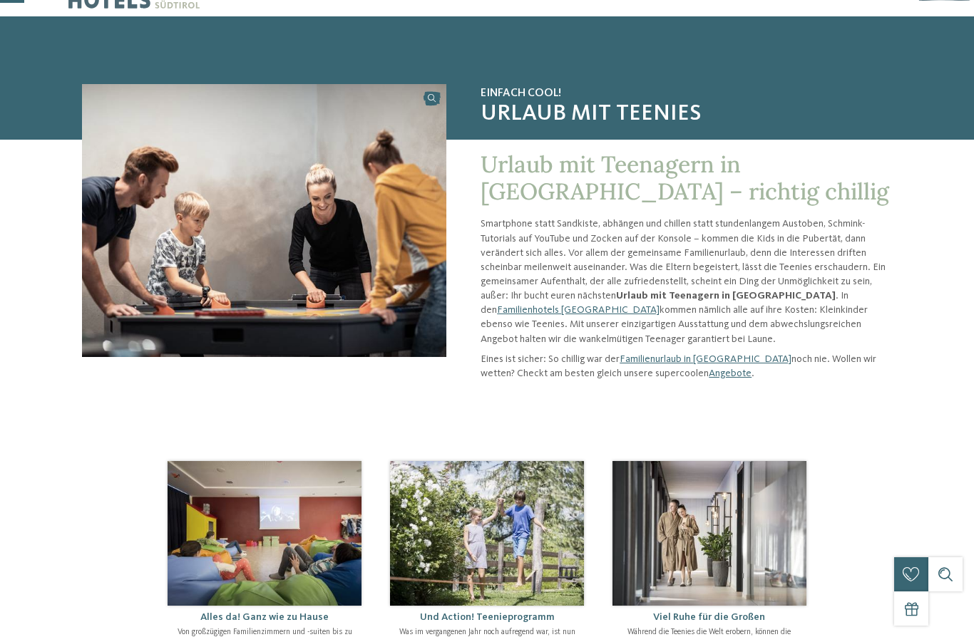
click at [647, 291] on strong "Urlaub mit Teenagern in Südtirol" at bounding box center [726, 296] width 220 height 10
click at [660, 305] on link "Familienhotels [GEOGRAPHIC_DATA]" at bounding box center [578, 310] width 163 height 10
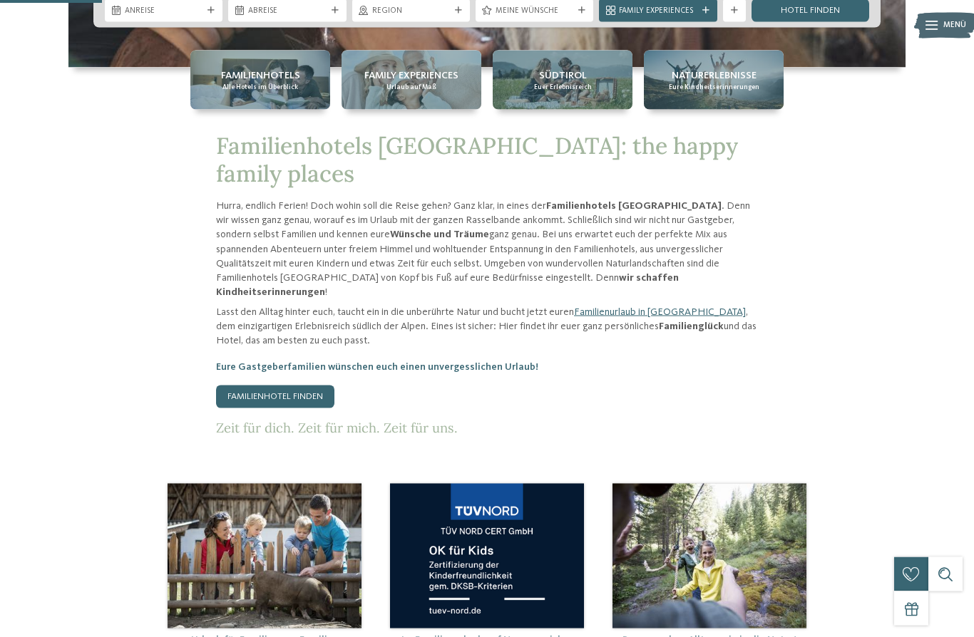
scroll to position [543, 0]
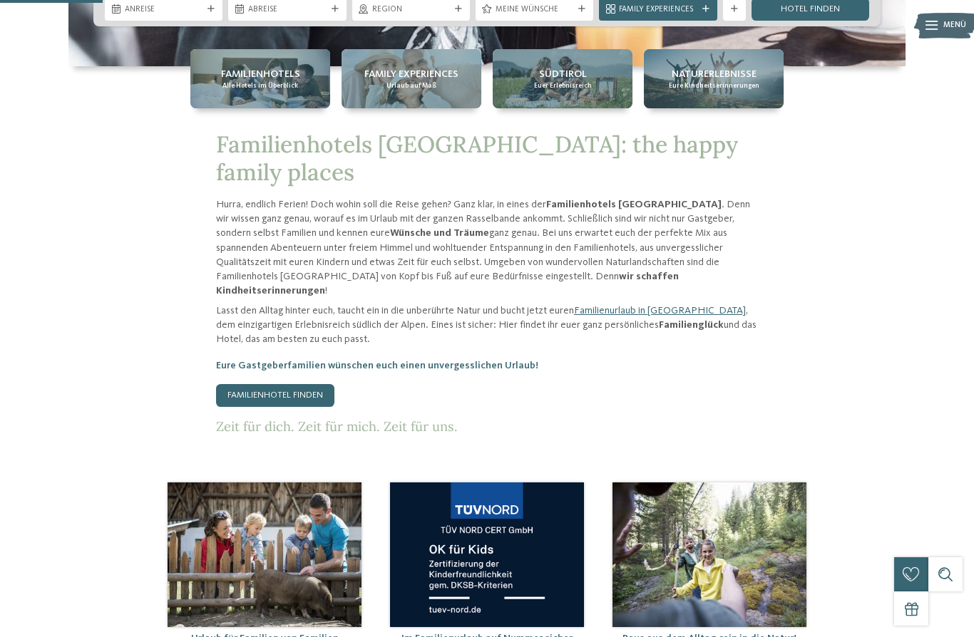
click at [708, 13] on icon at bounding box center [705, 9] width 7 height 7
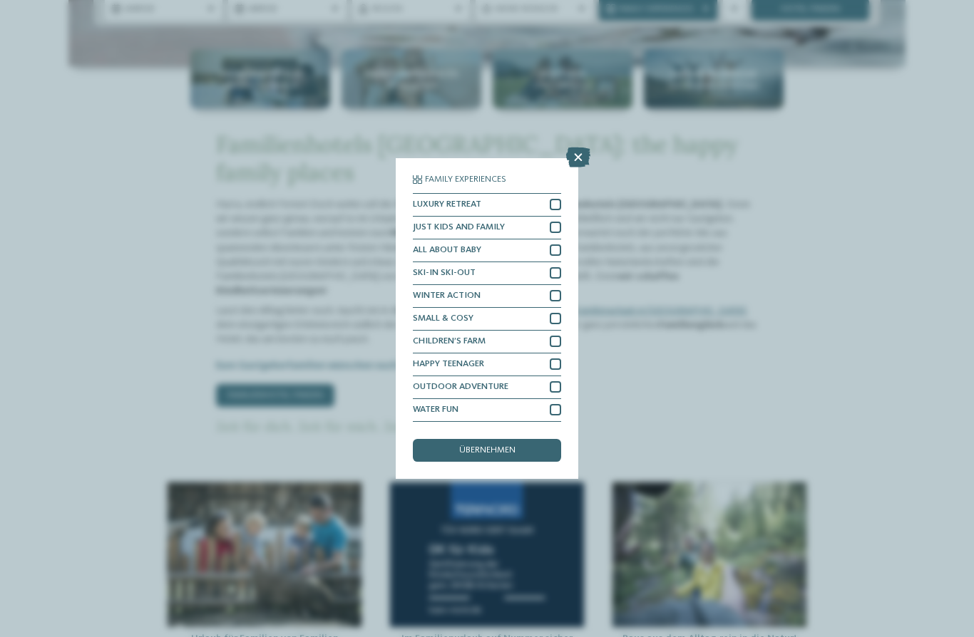
click at [556, 359] on div at bounding box center [555, 364] width 11 height 11
click at [499, 446] on span "übernehmen" at bounding box center [487, 450] width 56 height 9
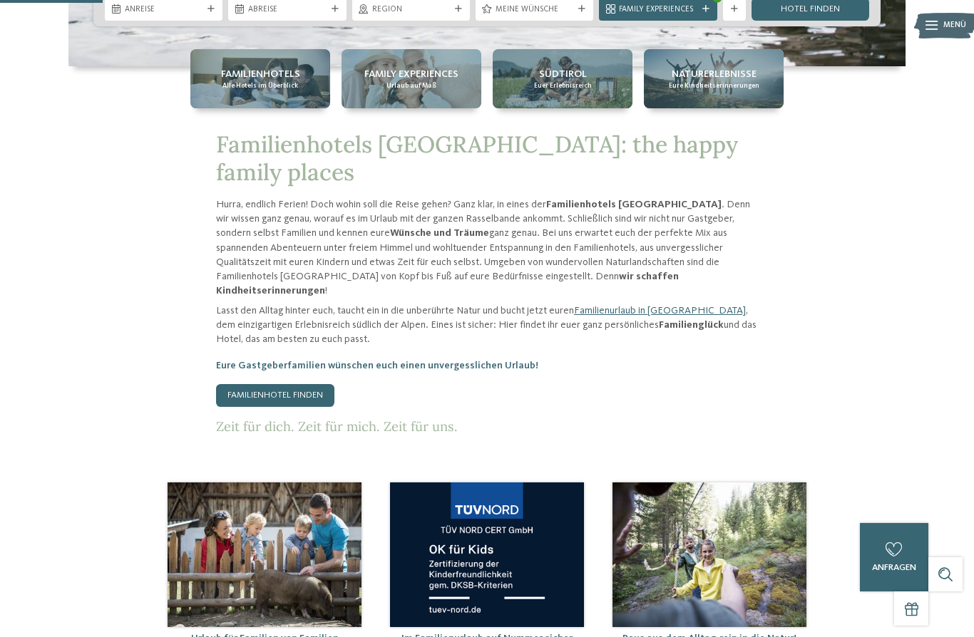
click at [818, 21] on link "Hotel finden" at bounding box center [811, 9] width 118 height 23
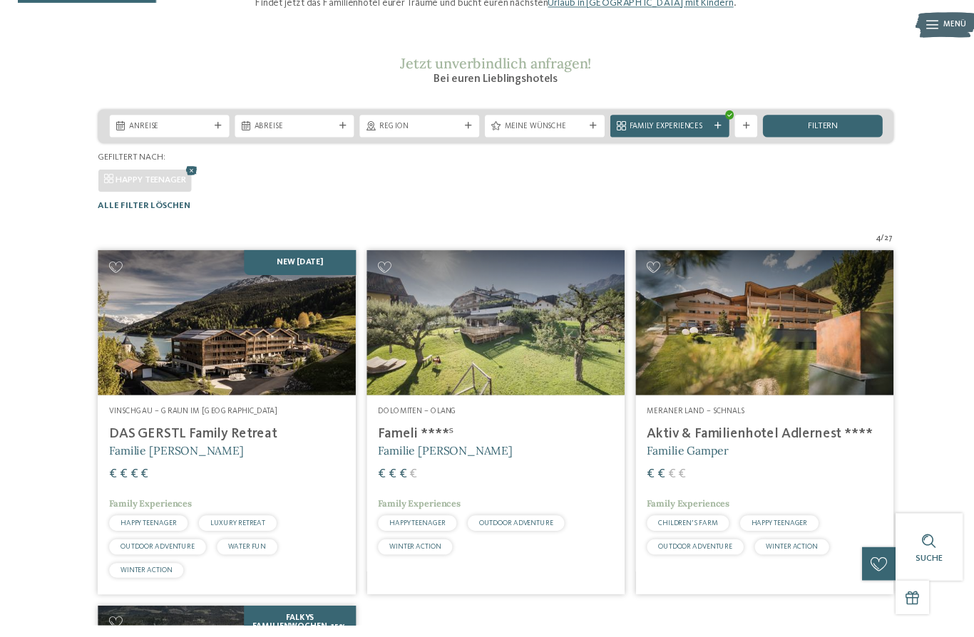
scroll to position [190, 0]
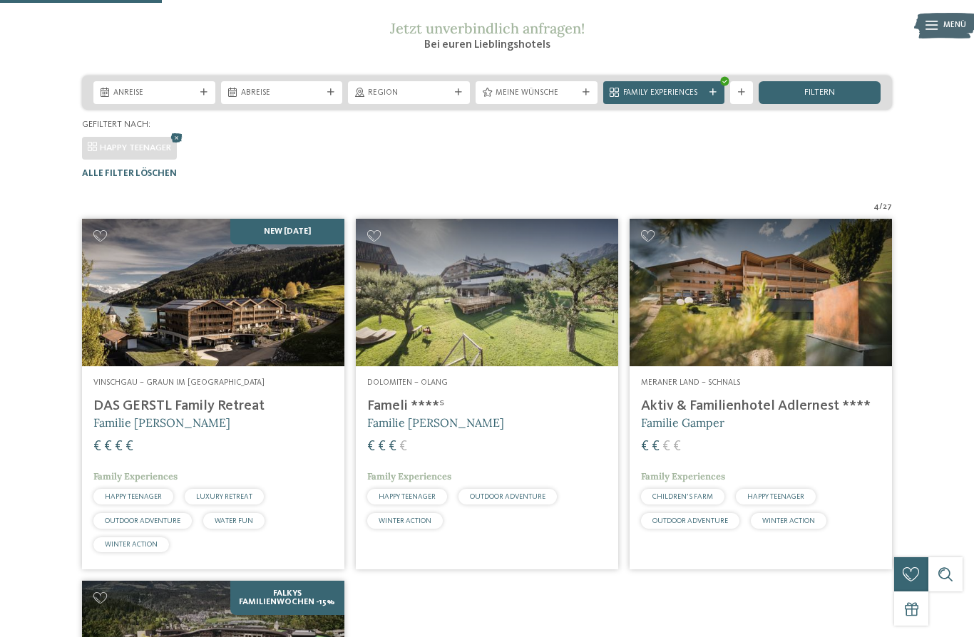
click at [735, 415] on h4 "Aktiv & Familienhotel Adlernest ****" at bounding box center [761, 406] width 240 height 17
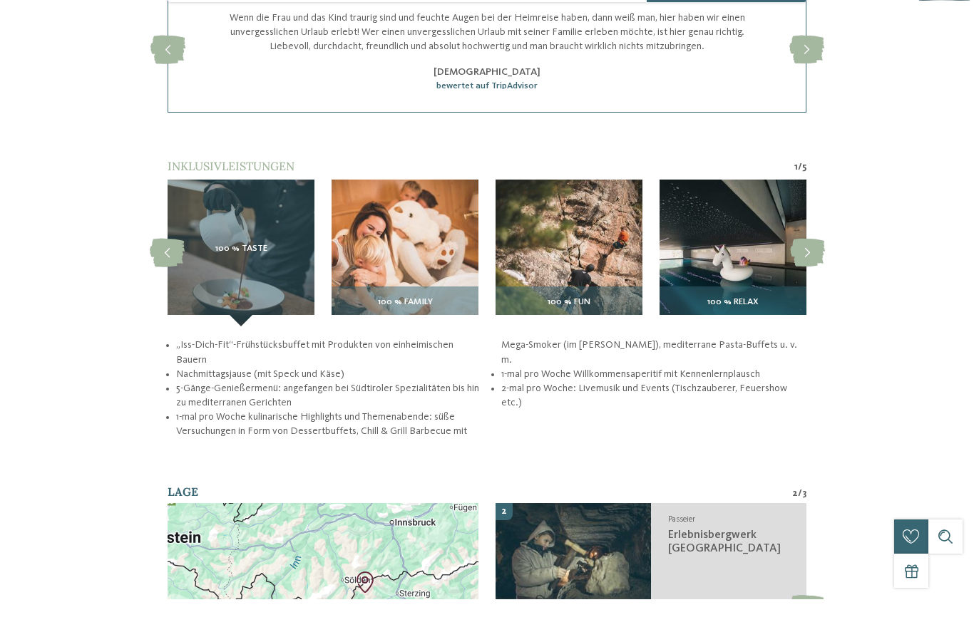
scroll to position [1633, 0]
